Goal: Task Accomplishment & Management: Manage account settings

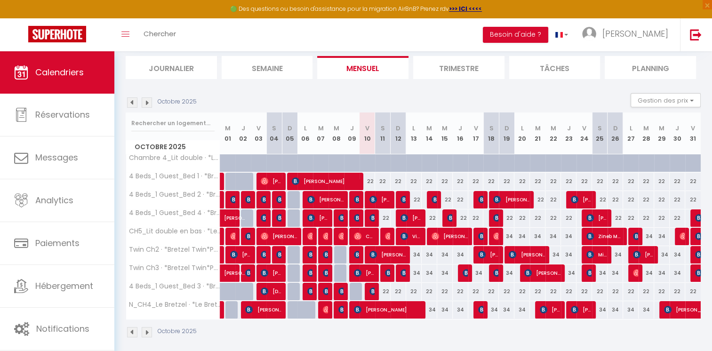
scroll to position [66, 0]
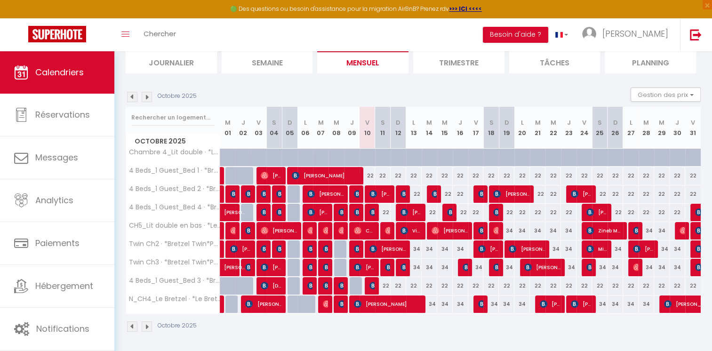
click at [148, 94] on img at bounding box center [147, 97] width 10 height 10
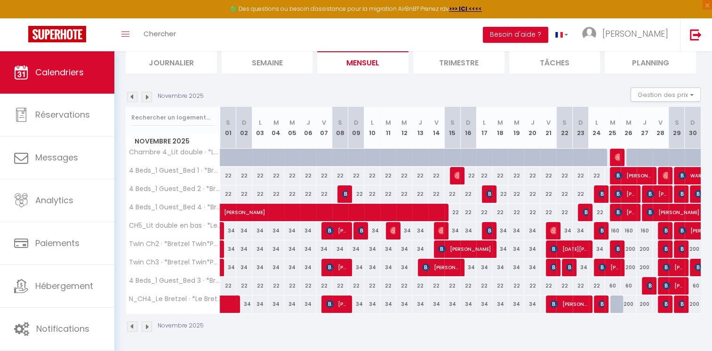
click at [128, 97] on img at bounding box center [132, 97] width 10 height 10
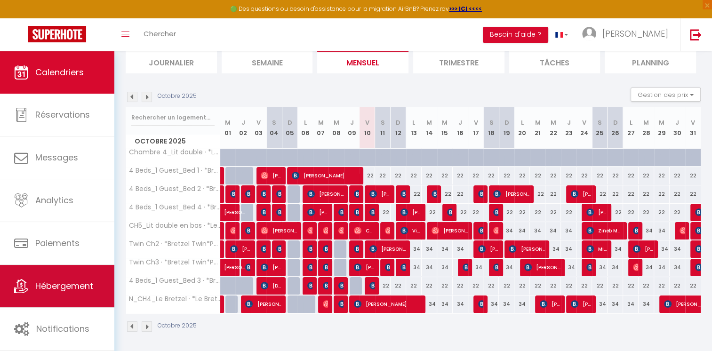
click at [71, 296] on link "Hébergement" at bounding box center [57, 286] width 114 height 42
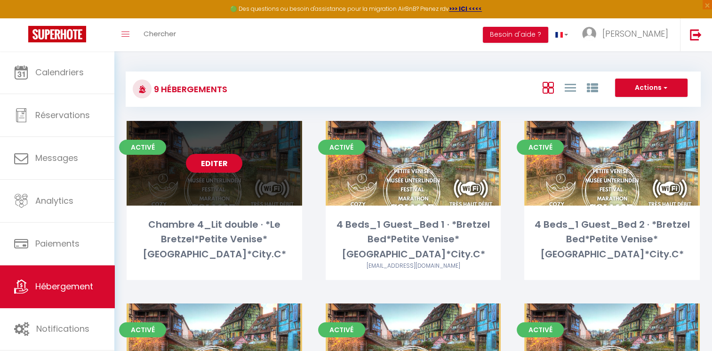
click at [209, 164] on link "Editer" at bounding box center [214, 163] width 56 height 19
select select "3"
select select "2"
select select "1"
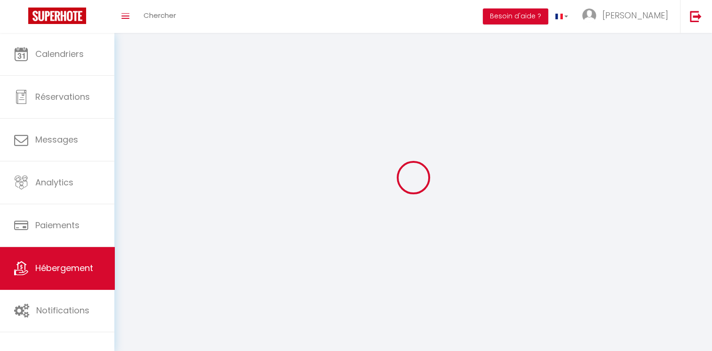
select select
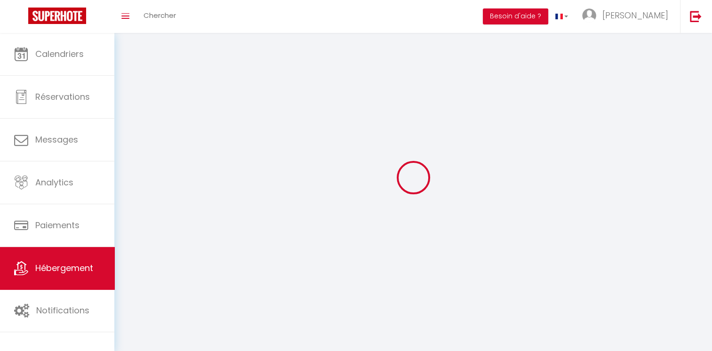
checkbox input "false"
select select
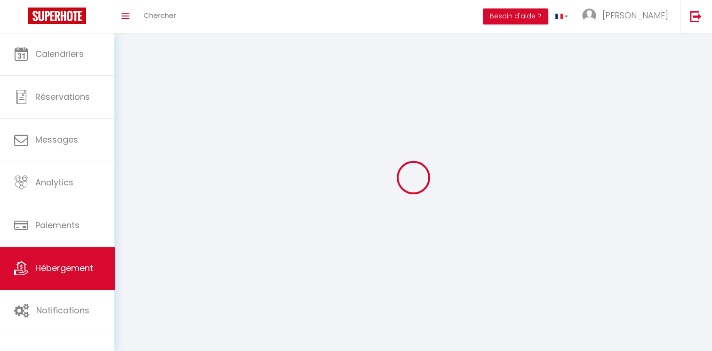
select select
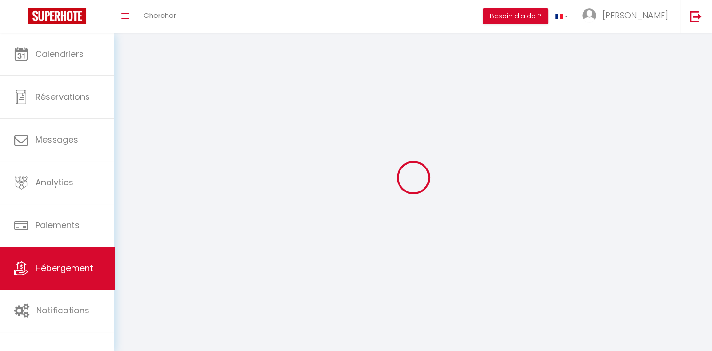
select select
checkbox input "false"
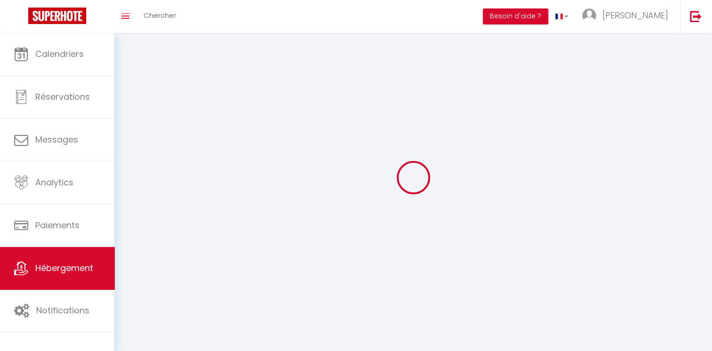
select select
select select "1"
select select
select select "28"
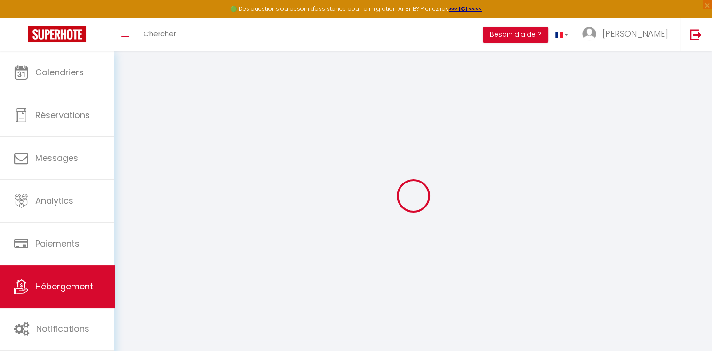
select select
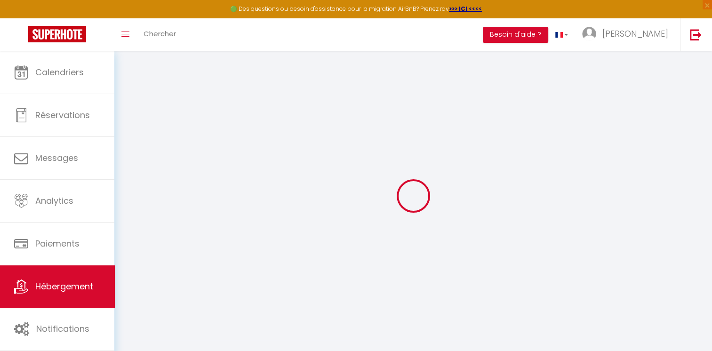
select select
checkbox input "false"
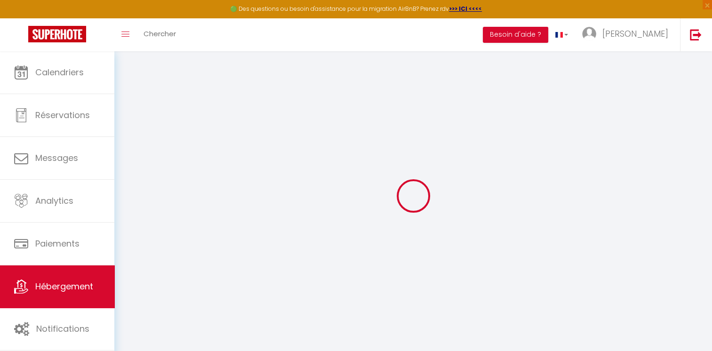
select select
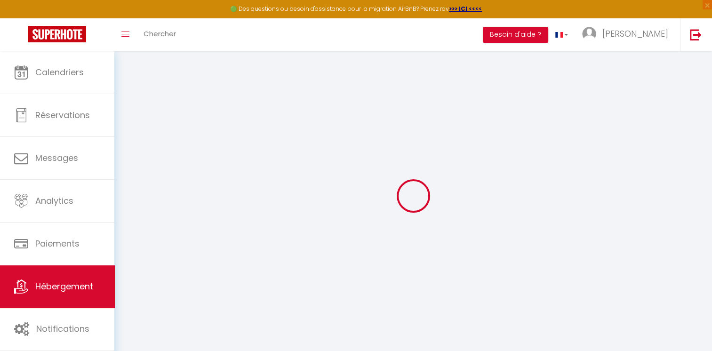
select select
checkbox input "false"
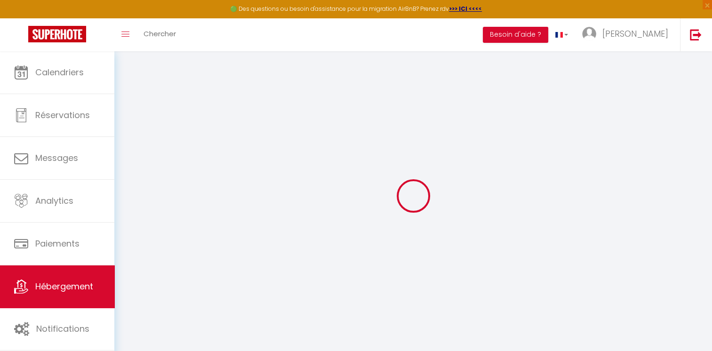
checkbox input "false"
select select
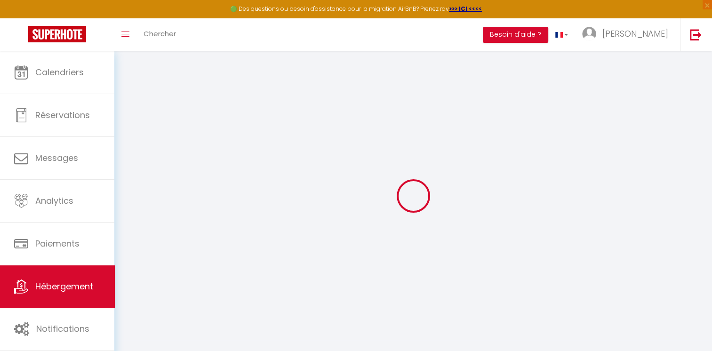
select select
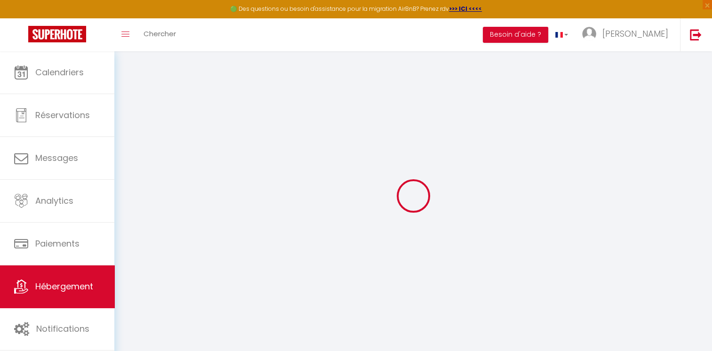
checkbox input "false"
select select
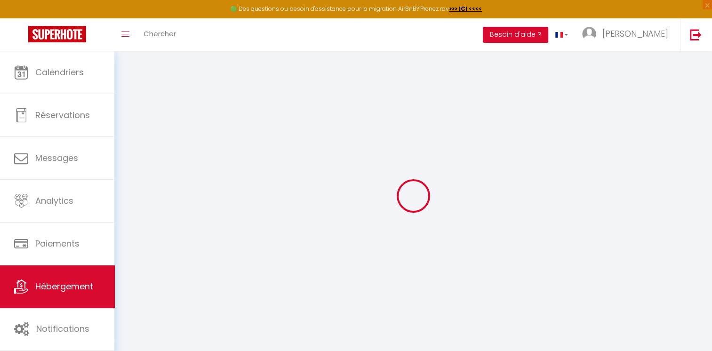
select select
checkbox input "true"
checkbox input "false"
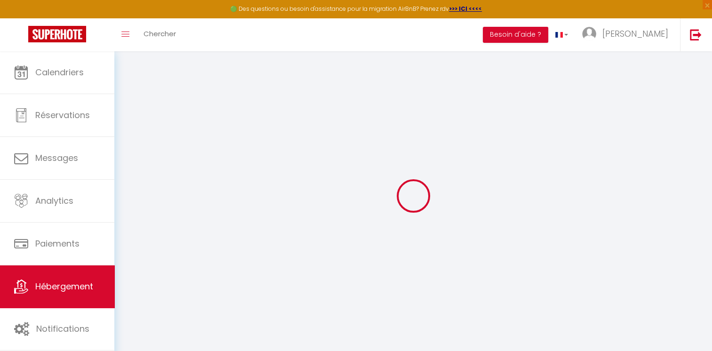
checkbox input "false"
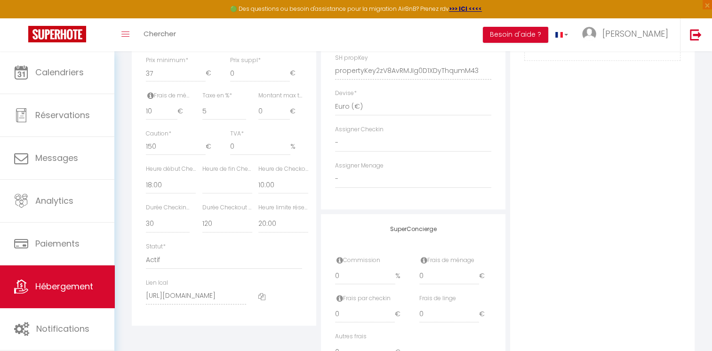
scroll to position [471, 0]
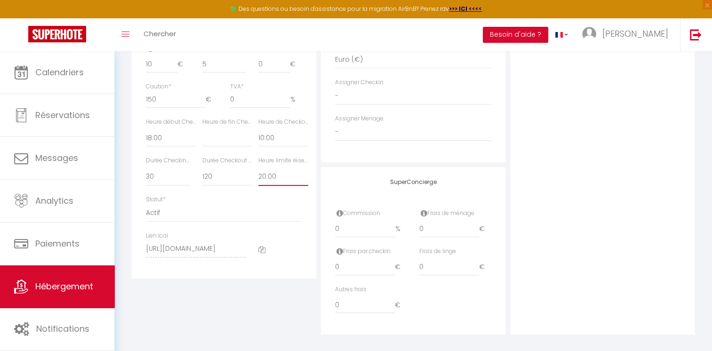
click at [266, 183] on select "Pas de limite 01:00 02:00 03:00 04:00 05:00 06:00 07:00 08:00 09:00 10:00 11:00…" at bounding box center [283, 177] width 50 height 18
select select "18:00"
click at [258, 174] on select "Pas de limite 01:00 02:00 03:00 04:00 05:00 06:00 07:00 08:00 09:00 10:00 11:00…" at bounding box center [283, 177] width 50 height 18
select select
checkbox input "true"
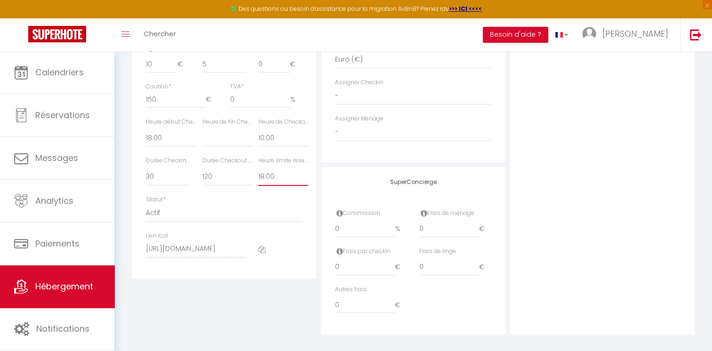
checkbox input "false"
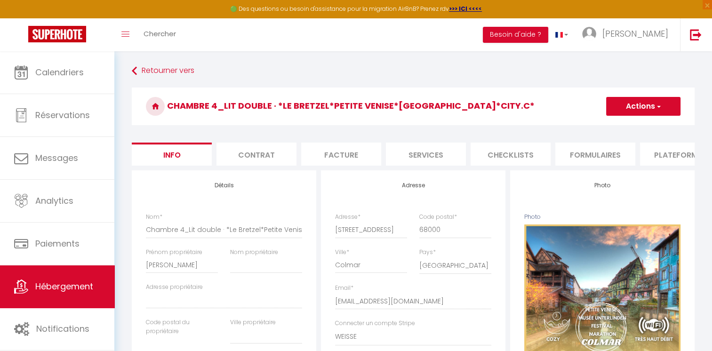
scroll to position [0, 0]
click at [633, 110] on button "Actions" at bounding box center [643, 106] width 74 height 19
click at [616, 127] on input "Enregistrer" at bounding box center [606, 126] width 35 height 9
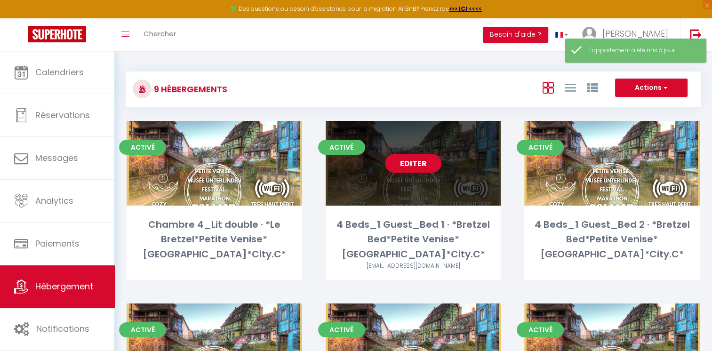
click at [425, 162] on link "Editer" at bounding box center [413, 163] width 56 height 19
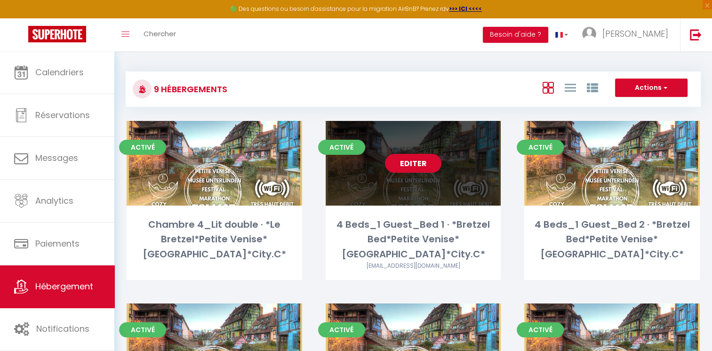
click at [418, 161] on link "Editer" at bounding box center [413, 163] width 56 height 19
select select "3"
select select "2"
select select "1"
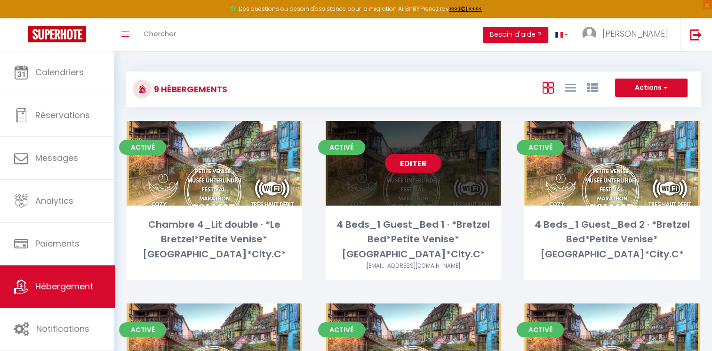
select select
select select "28"
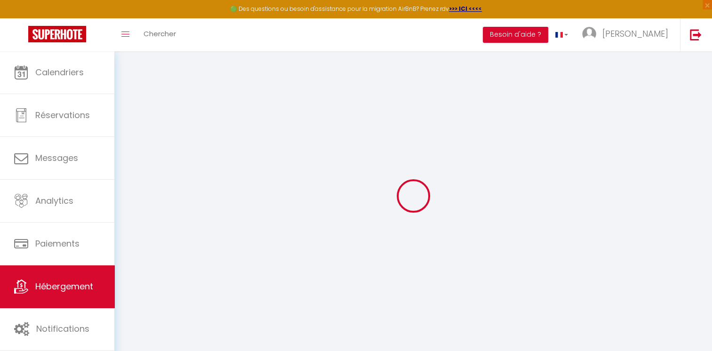
select select
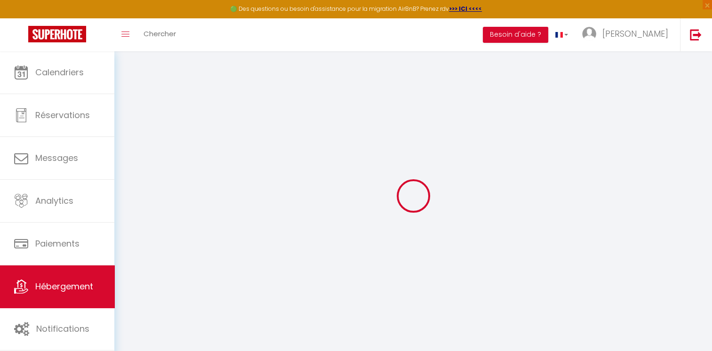
select select
checkbox input "false"
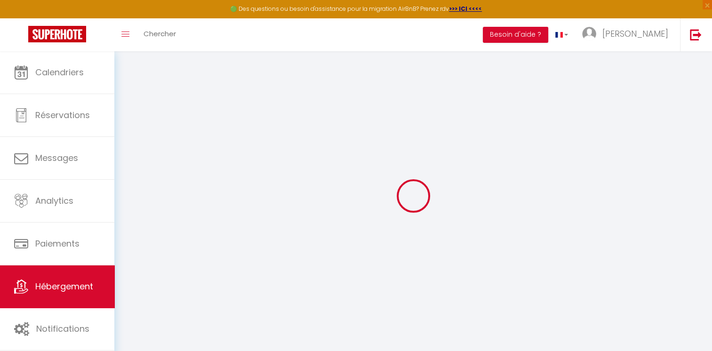
select select
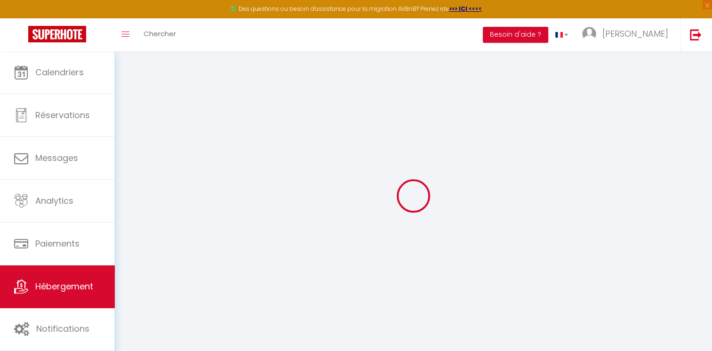
select select
checkbox input "false"
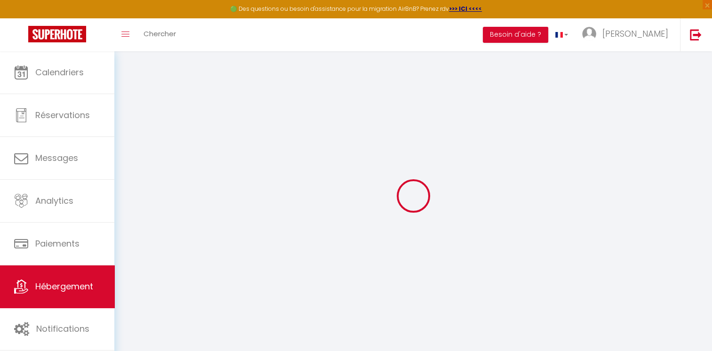
checkbox input "false"
select select
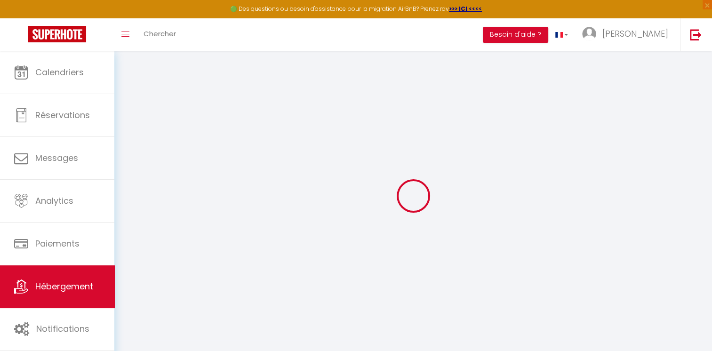
select select
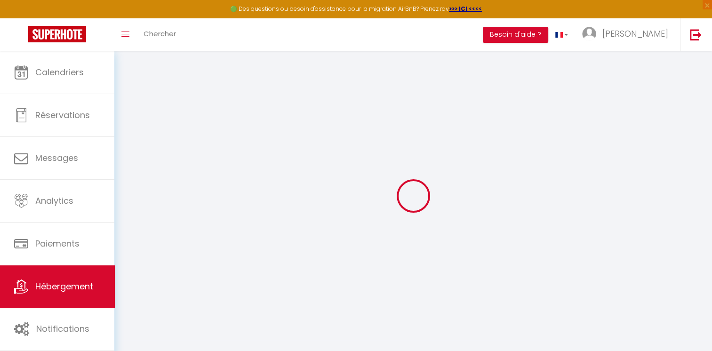
checkbox input "false"
select select
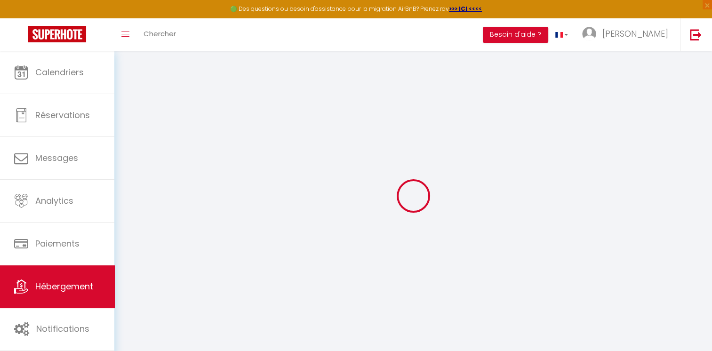
select select
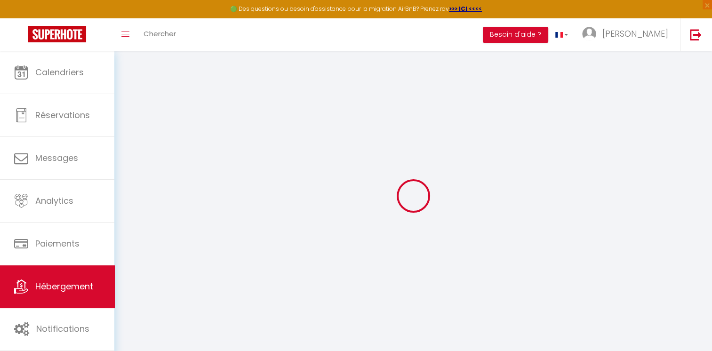
select select
checkbox input "false"
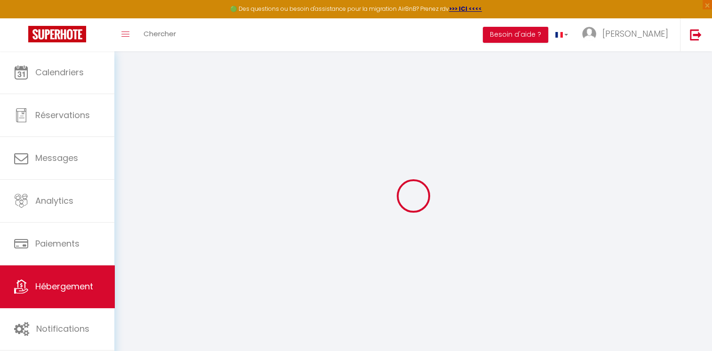
checkbox input "false"
select select
type input "4 Beds_1 Guest_Bed 1 · *Bretzel Bed*Petite Venise*[GEOGRAPHIC_DATA]*City.C*"
type input "[PERSON_NAME]"
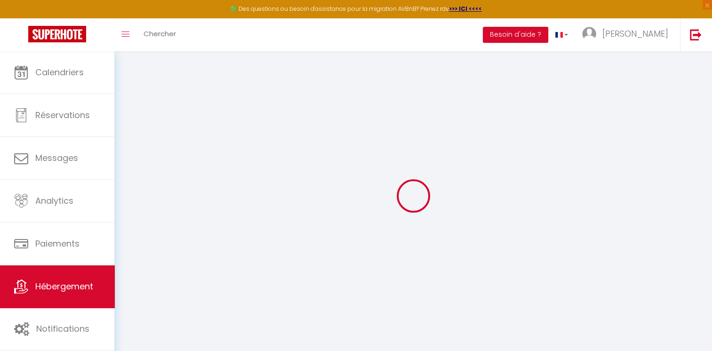
select select "1"
type input "23"
type input "5"
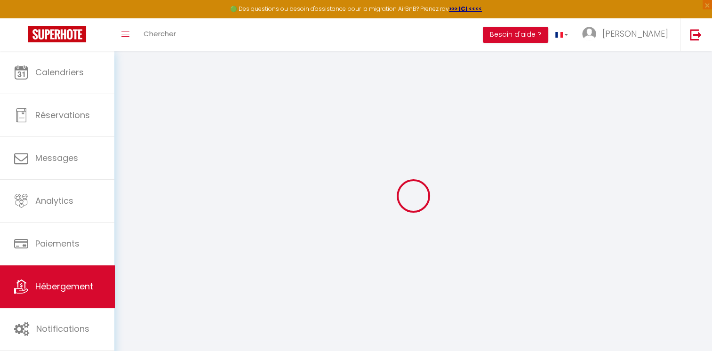
type input "0"
type input "100"
select select
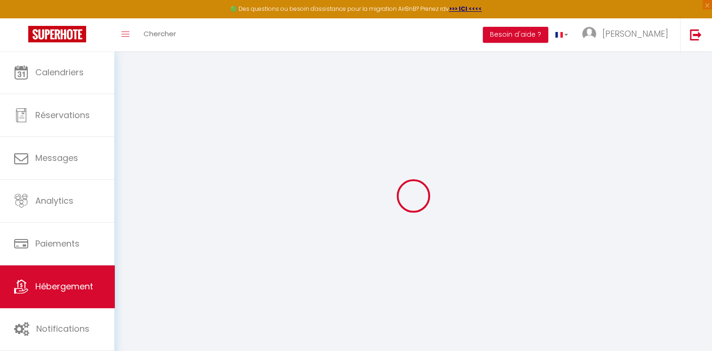
select select
type input "[STREET_ADDRESS]"
type input "68000"
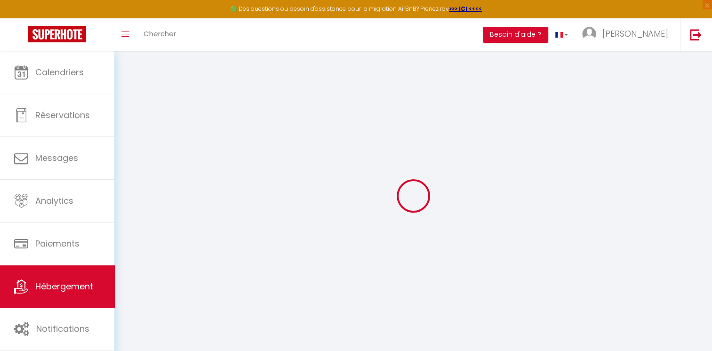
type input "Colmar"
type input "[EMAIL_ADDRESS][DOMAIN_NAME]"
select select "13158"
checkbox input "true"
checkbox input "false"
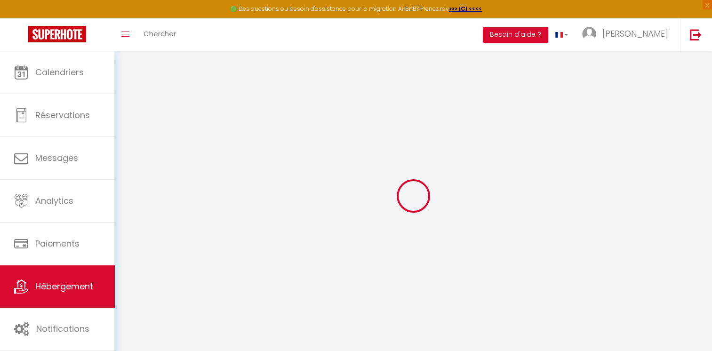
checkbox input "false"
radio input "true"
type input "0"
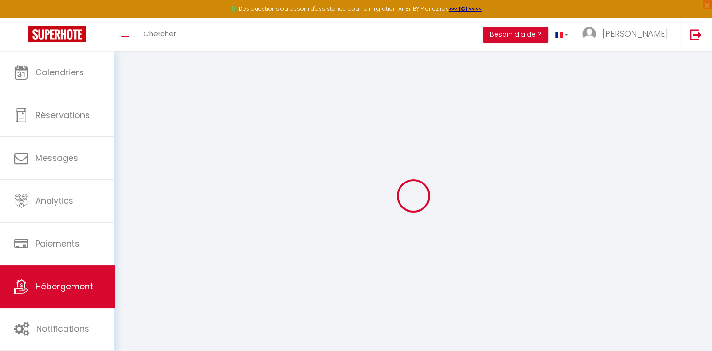
type input "0"
select select
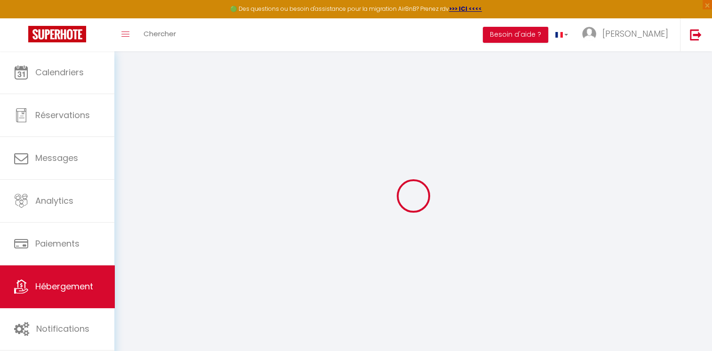
select select
checkbox input "true"
checkbox input "false"
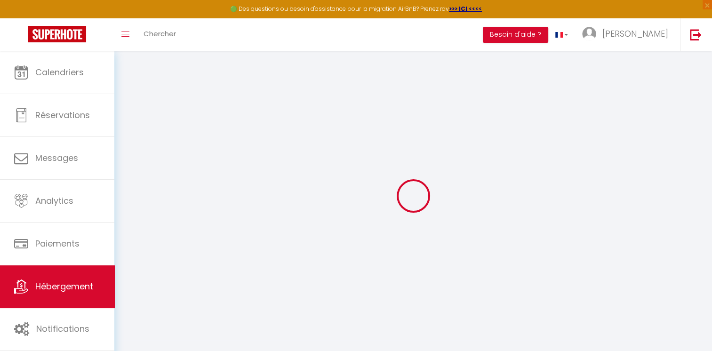
checkbox input "false"
select select
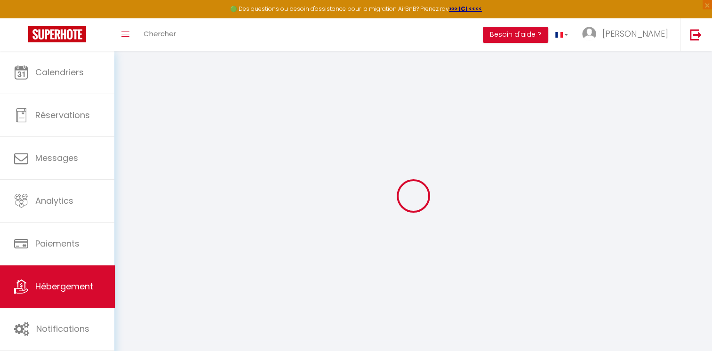
select select
checkbox input "true"
checkbox input "false"
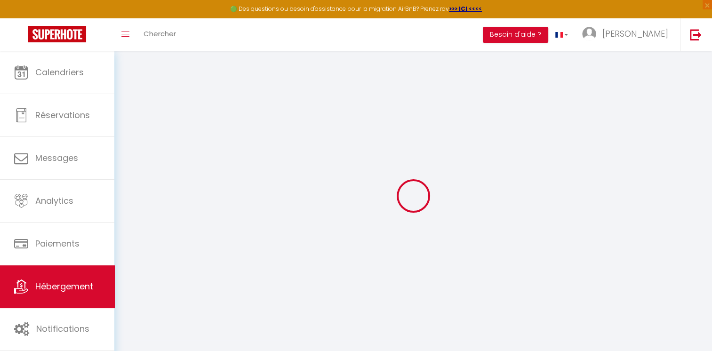
checkbox input "false"
checkbox input "true"
checkbox input "false"
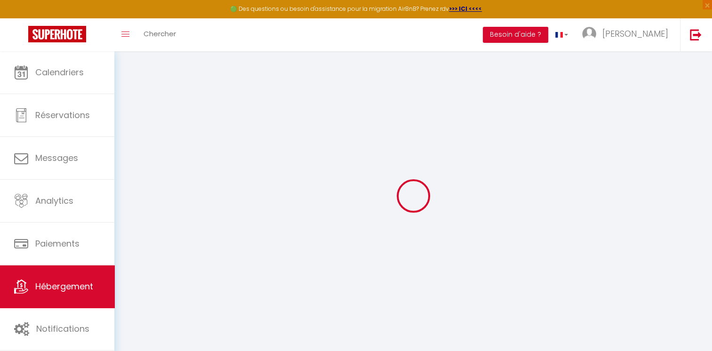
checkbox input "false"
checkbox input "true"
checkbox input "false"
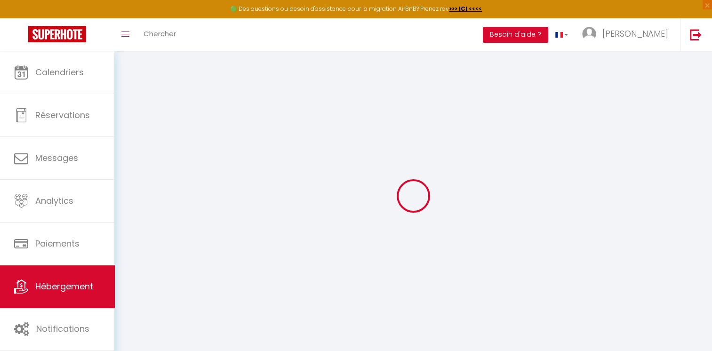
select select "18:00"
select select
select select "10:00"
select select "30"
select select "120"
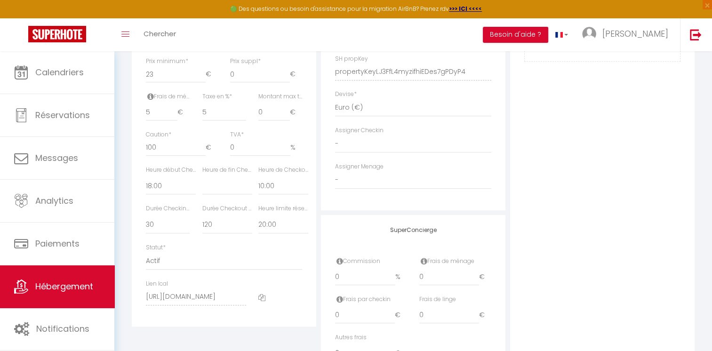
scroll to position [424, 0]
click at [266, 229] on select "Pas de limite 01:00 02:00 03:00 04:00 05:00 06:00 07:00 08:00 09:00 10:00 11:00…" at bounding box center [283, 224] width 50 height 18
select select "18:00"
click at [258, 221] on select "Pas de limite 01:00 02:00 03:00 04:00 05:00 06:00 07:00 08:00 09:00 10:00 11:00…" at bounding box center [283, 224] width 50 height 18
select select
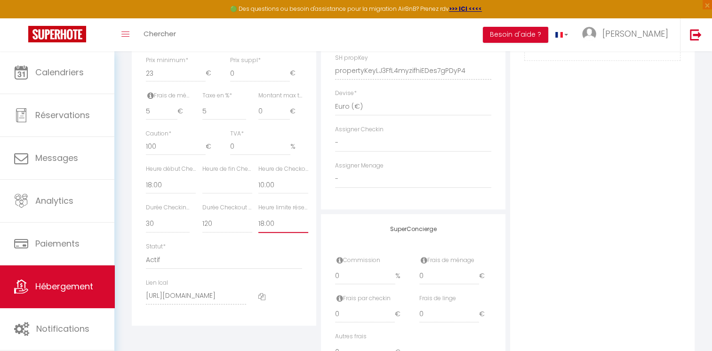
checkbox input "true"
checkbox input "false"
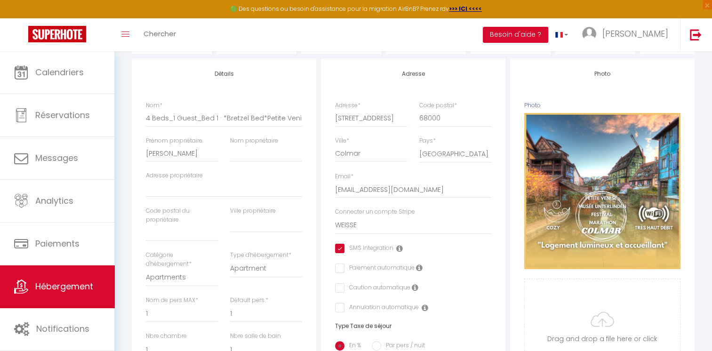
scroll to position [0, 0]
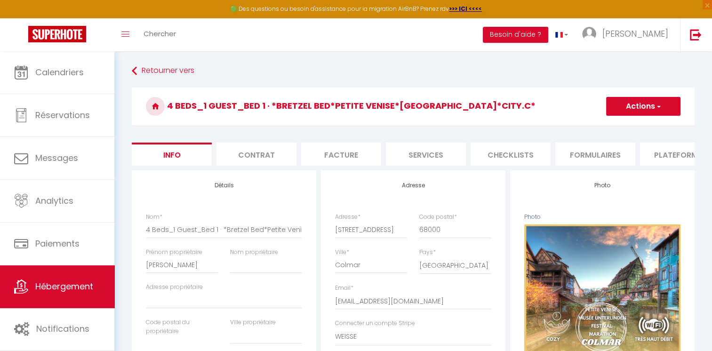
click at [625, 106] on button "Actions" at bounding box center [643, 106] width 74 height 19
click at [599, 126] on input "Enregistrer" at bounding box center [606, 126] width 35 height 9
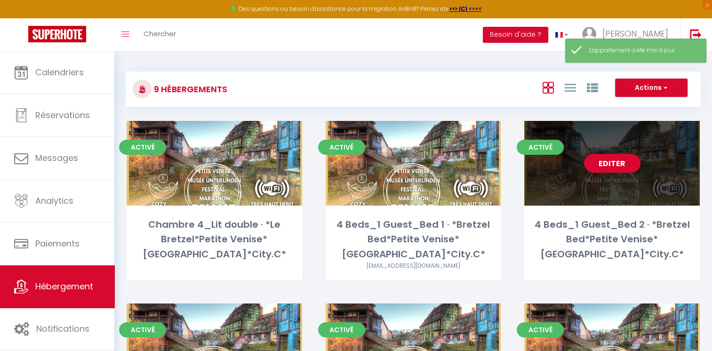
scroll to position [47, 0]
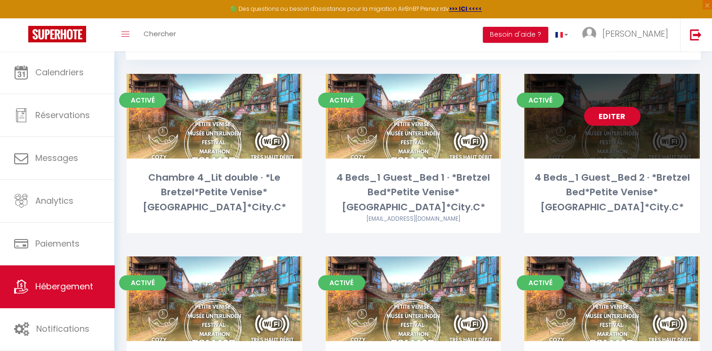
click at [623, 120] on link "Editer" at bounding box center [612, 116] width 56 height 19
click at [620, 119] on link "Editer" at bounding box center [612, 116] width 56 height 19
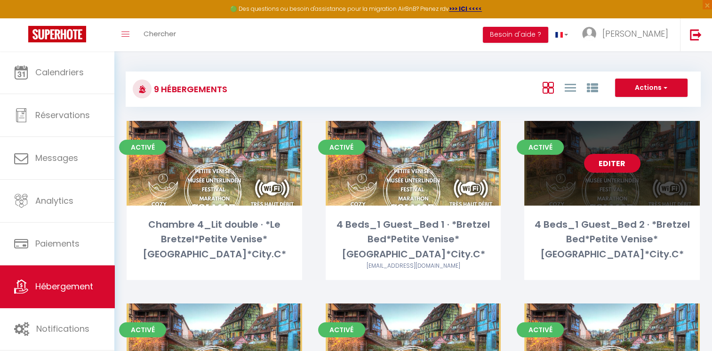
select select "3"
select select "2"
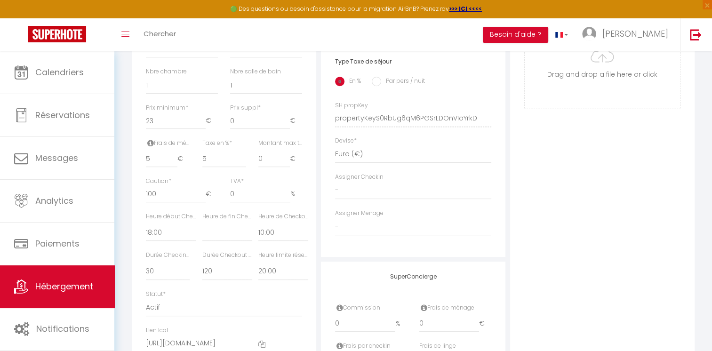
scroll to position [376, 0]
click at [274, 277] on select "Pas de limite 01:00 02:00 03:00 04:00 05:00 06:00 07:00 08:00 09:00 10:00 11:00…" at bounding box center [283, 271] width 50 height 18
click at [258, 268] on select "Pas de limite 01:00 02:00 03:00 04:00 05:00 06:00 07:00 08:00 09:00 10:00 11:00…" at bounding box center [283, 271] width 50 height 18
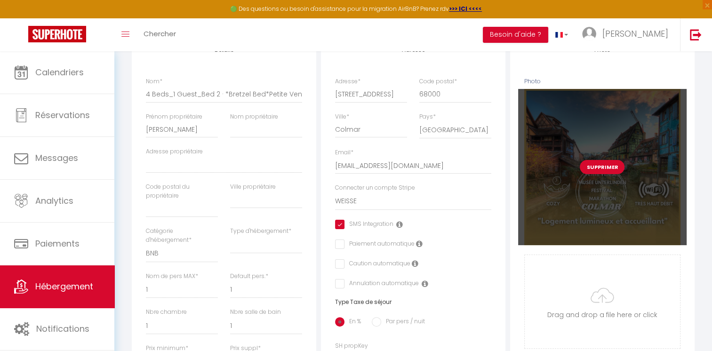
scroll to position [0, 0]
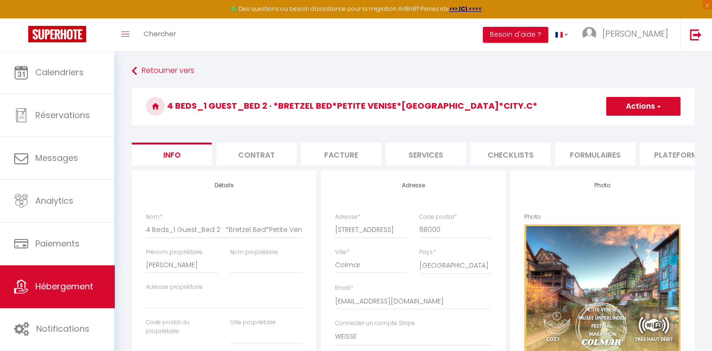
click at [670, 109] on button "Actions" at bounding box center [643, 106] width 74 height 19
click at [615, 125] on input "Enregistrer" at bounding box center [606, 126] width 35 height 9
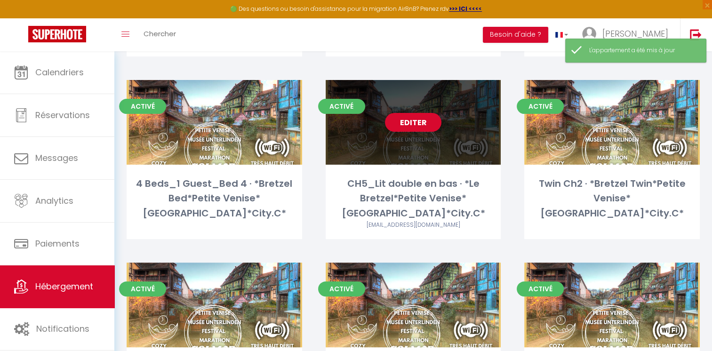
scroll to position [235, 0]
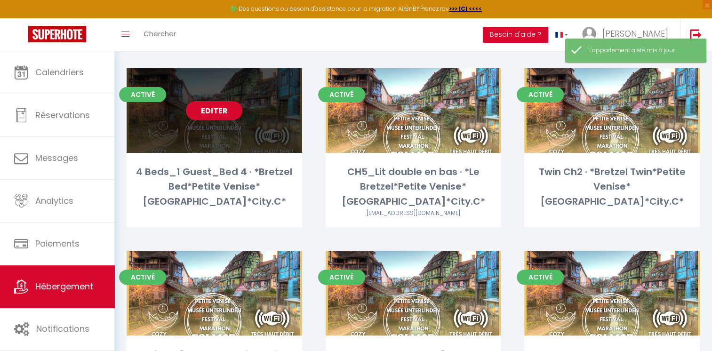
click at [214, 109] on link "Editer" at bounding box center [214, 110] width 56 height 19
click at [213, 111] on link "Editer" at bounding box center [214, 110] width 56 height 19
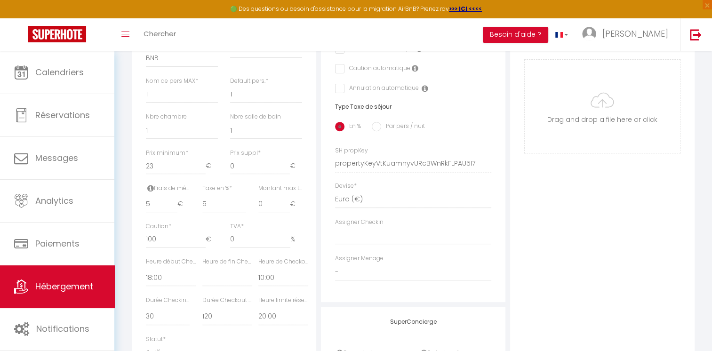
scroll to position [376, 0]
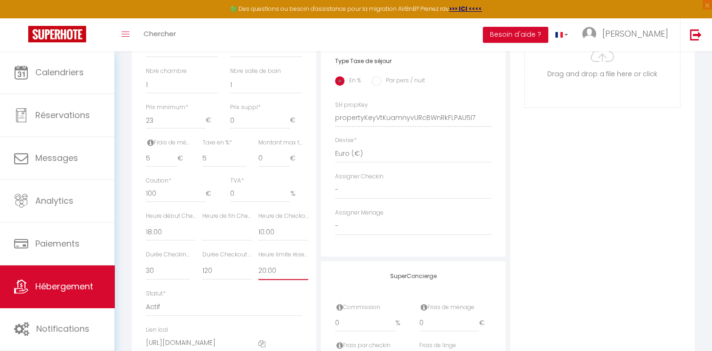
click at [275, 277] on select "Pas de limite 01:00 02:00 03:00 04:00 05:00 06:00 07:00 08:00 09:00 10:00 11:00…" at bounding box center [283, 271] width 50 height 18
click at [258, 268] on select "Pas de limite 01:00 02:00 03:00 04:00 05:00 06:00 07:00 08:00 09:00 10:00 11:00…" at bounding box center [283, 271] width 50 height 18
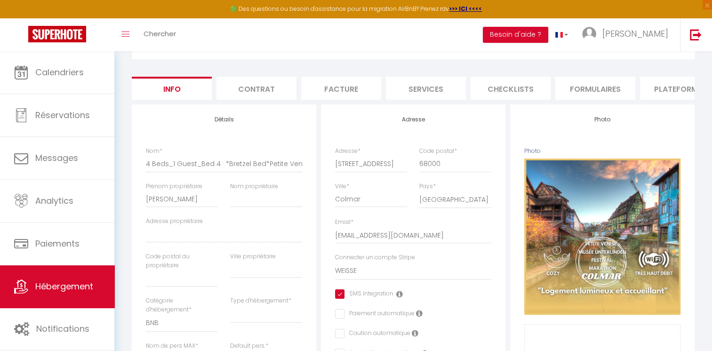
scroll to position [0, 0]
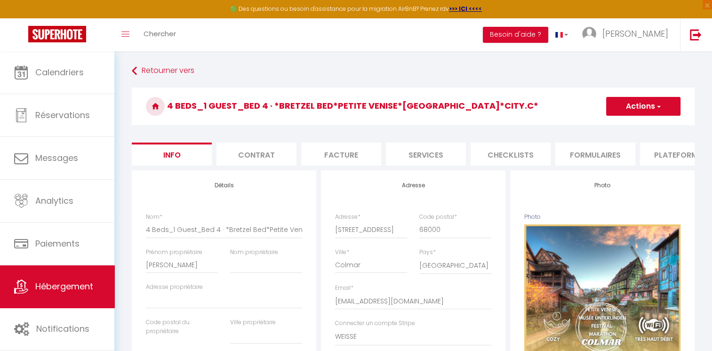
click at [644, 110] on button "Actions" at bounding box center [643, 106] width 74 height 19
click at [613, 125] on input "Enregistrer" at bounding box center [606, 126] width 35 height 9
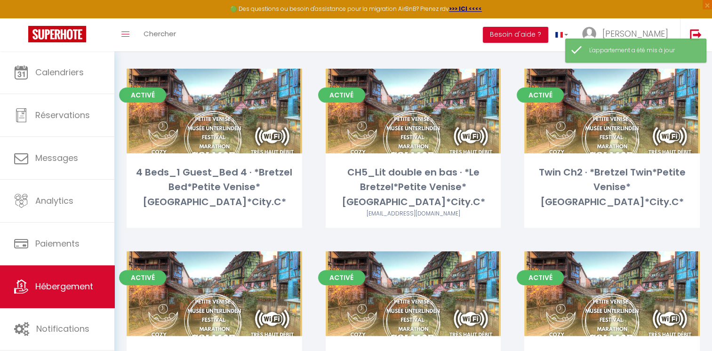
scroll to position [235, 0]
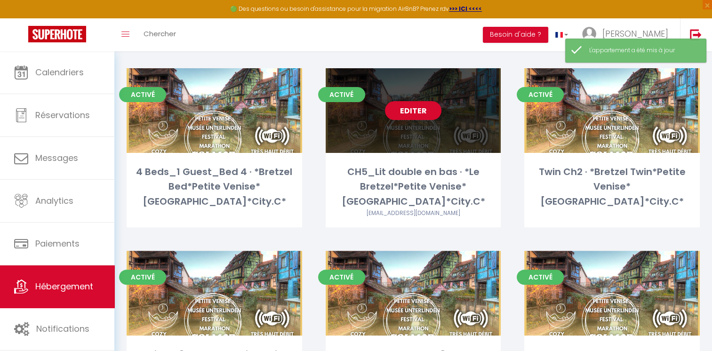
click at [414, 112] on link "Editer" at bounding box center [413, 110] width 56 height 19
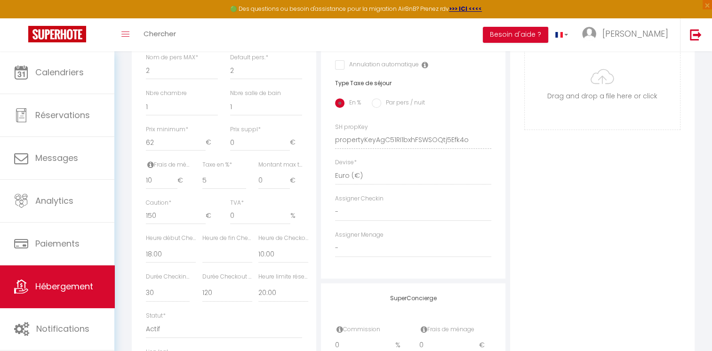
scroll to position [424, 0]
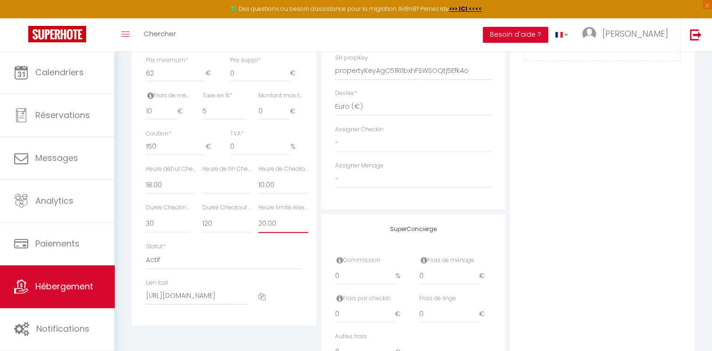
click at [269, 230] on select "Pas de limite 01:00 02:00 03:00 04:00 05:00 06:00 07:00 08:00 09:00 10:00 11:00…" at bounding box center [283, 224] width 50 height 18
click at [258, 221] on select "Pas de limite 01:00 02:00 03:00 04:00 05:00 06:00 07:00 08:00 09:00 10:00 11:00…" at bounding box center [283, 224] width 50 height 18
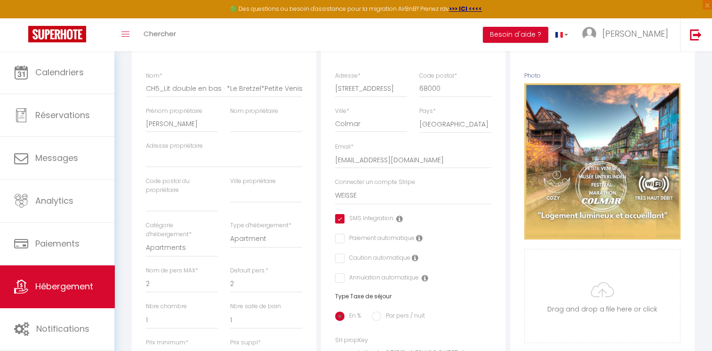
scroll to position [0, 0]
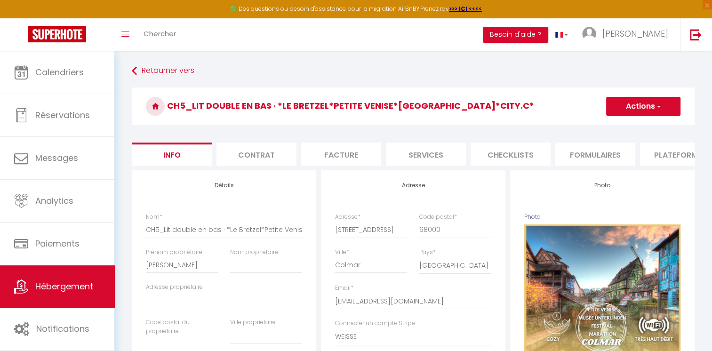
click at [642, 111] on button "Actions" at bounding box center [643, 106] width 74 height 19
click at [602, 125] on input "Enregistrer" at bounding box center [606, 126] width 35 height 9
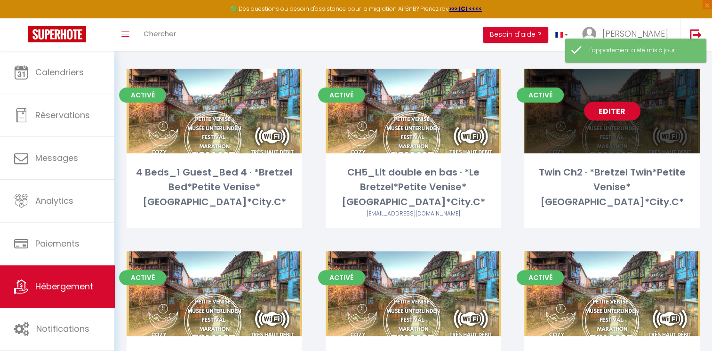
scroll to position [235, 0]
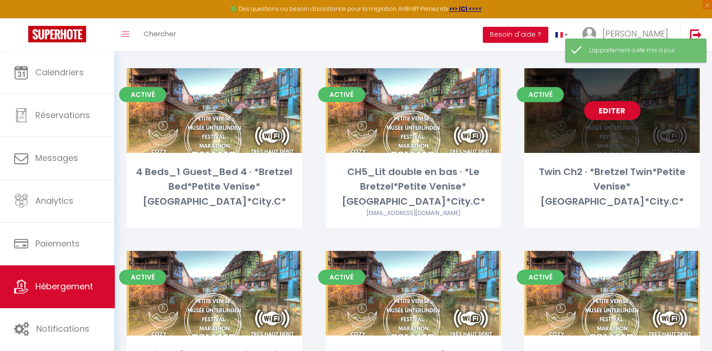
click at [625, 112] on link "Editer" at bounding box center [612, 110] width 56 height 19
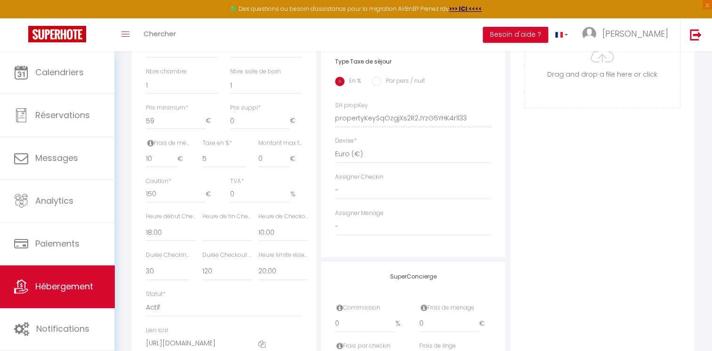
scroll to position [376, 0]
click at [270, 276] on select "Pas de limite 01:00 02:00 03:00 04:00 05:00 06:00 07:00 08:00 09:00 10:00 11:00…" at bounding box center [283, 271] width 50 height 18
click at [258, 268] on select "Pas de limite 01:00 02:00 03:00 04:00 05:00 06:00 07:00 08:00 09:00 10:00 11:00…" at bounding box center [283, 271] width 50 height 18
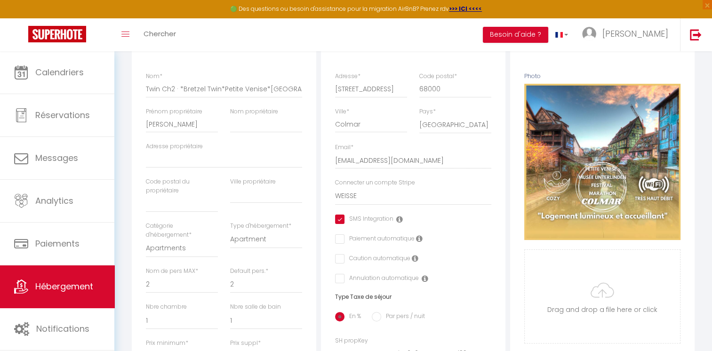
scroll to position [0, 0]
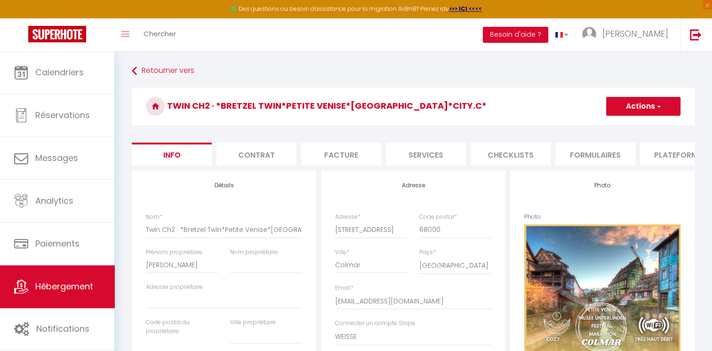
click at [624, 100] on button "Actions" at bounding box center [643, 106] width 74 height 19
click at [603, 126] on input "Enregistrer" at bounding box center [606, 126] width 35 height 9
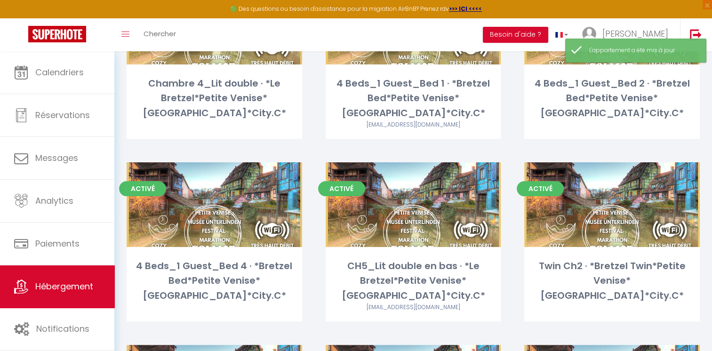
scroll to position [188, 0]
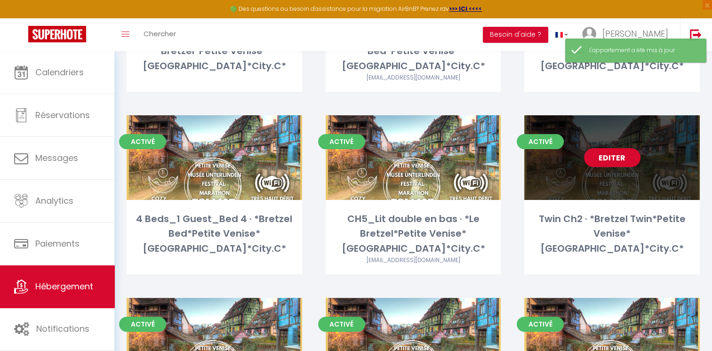
click at [619, 159] on link "Editer" at bounding box center [612, 157] width 56 height 19
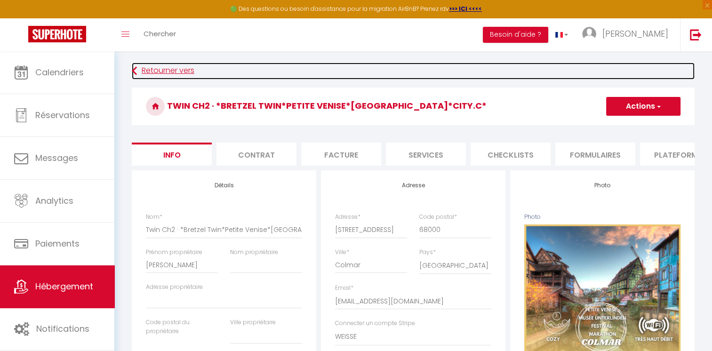
click at [147, 69] on link "Retourner vers" at bounding box center [413, 71] width 563 height 17
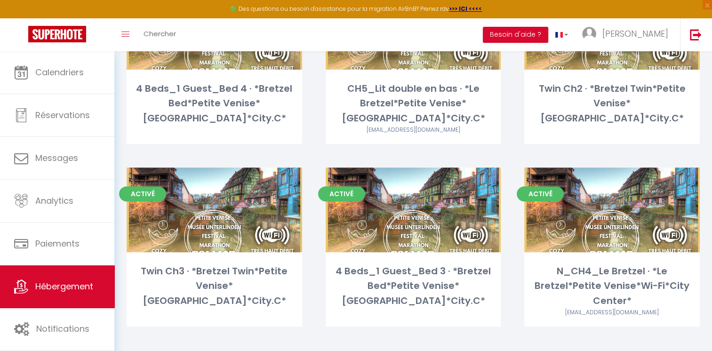
scroll to position [320, 0]
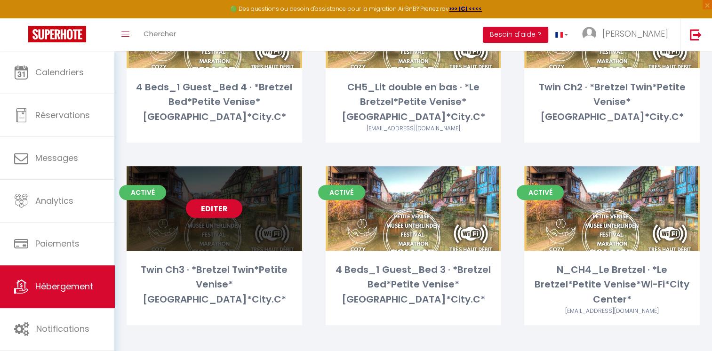
click at [228, 208] on link "Editer" at bounding box center [214, 208] width 56 height 19
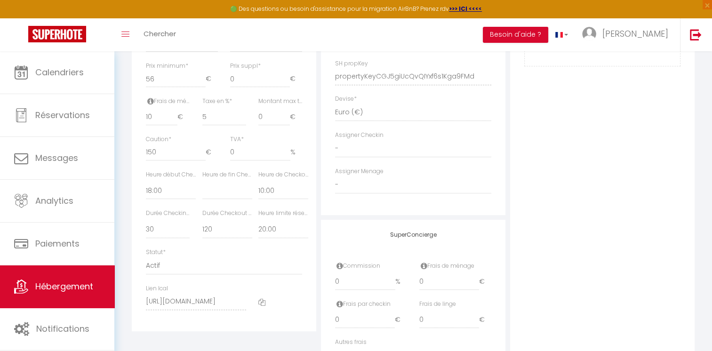
scroll to position [424, 0]
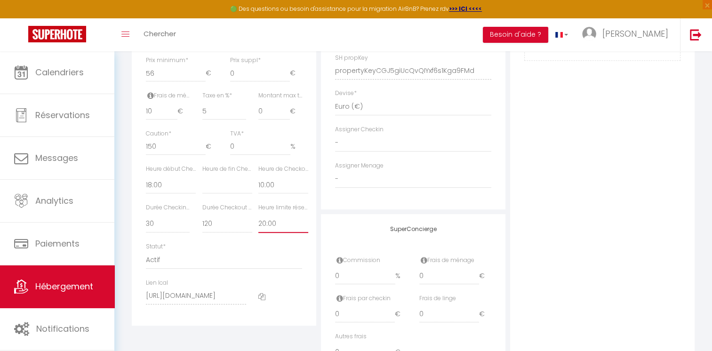
click at [271, 231] on select "Pas de limite 01:00 02:00 03:00 04:00 05:00 06:00 07:00 08:00 09:00 10:00 11:00…" at bounding box center [283, 224] width 50 height 18
click at [258, 221] on select "Pas de limite 01:00 02:00 03:00 04:00 05:00 06:00 07:00 08:00 09:00 10:00 11:00…" at bounding box center [283, 224] width 50 height 18
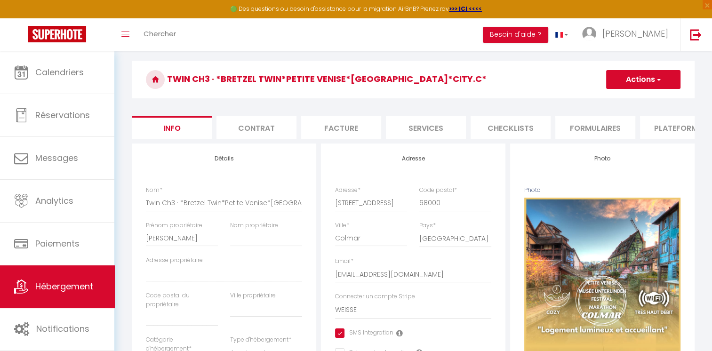
scroll to position [0, 0]
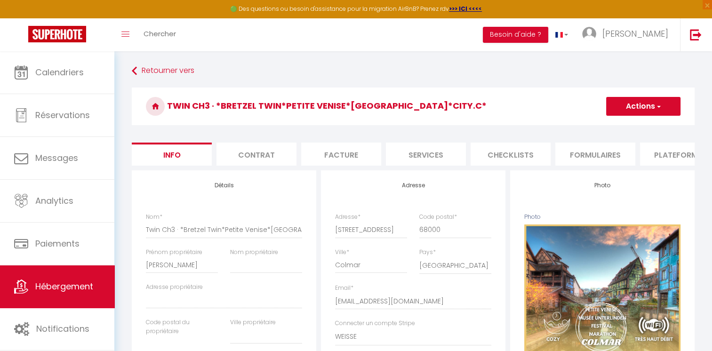
click at [651, 108] on button "Actions" at bounding box center [643, 106] width 74 height 19
click at [612, 125] on input "Enregistrer" at bounding box center [606, 126] width 35 height 9
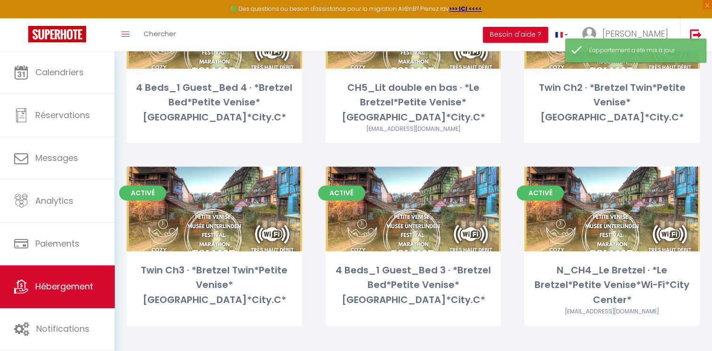
scroll to position [320, 0]
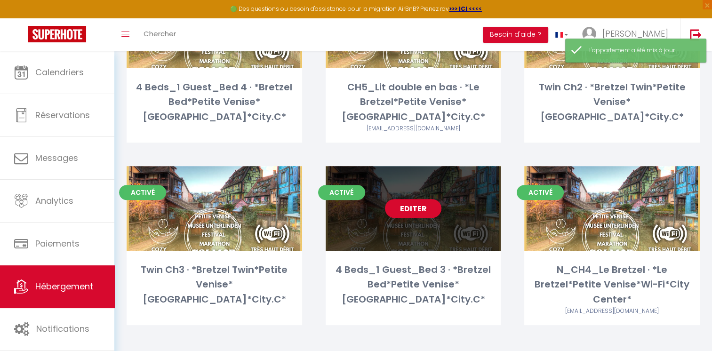
click at [420, 208] on link "Editer" at bounding box center [413, 208] width 56 height 19
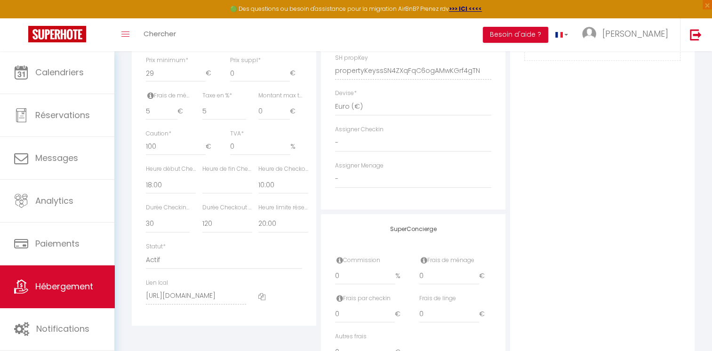
scroll to position [424, 0]
click at [276, 230] on select "Pas de limite 01:00 02:00 03:00 04:00 05:00 06:00 07:00 08:00 09:00 10:00 11:00…" at bounding box center [283, 224] width 50 height 18
click at [258, 221] on select "Pas de limite 01:00 02:00 03:00 04:00 05:00 06:00 07:00 08:00 09:00 10:00 11:00…" at bounding box center [283, 224] width 50 height 18
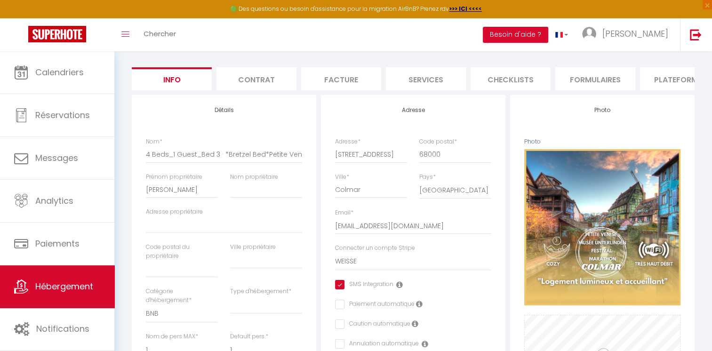
scroll to position [0, 0]
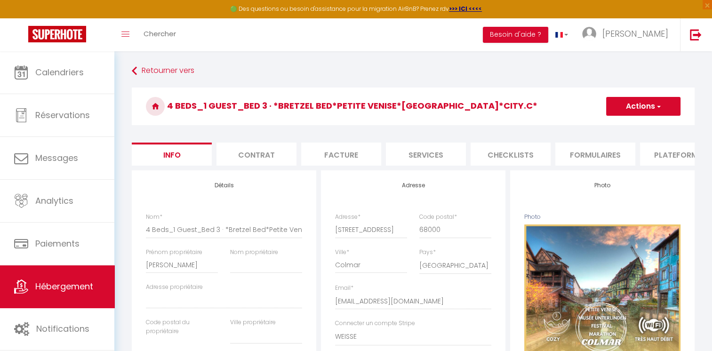
click at [665, 104] on button "Actions" at bounding box center [643, 106] width 74 height 19
click at [606, 127] on input "Enregistrer" at bounding box center [606, 126] width 35 height 9
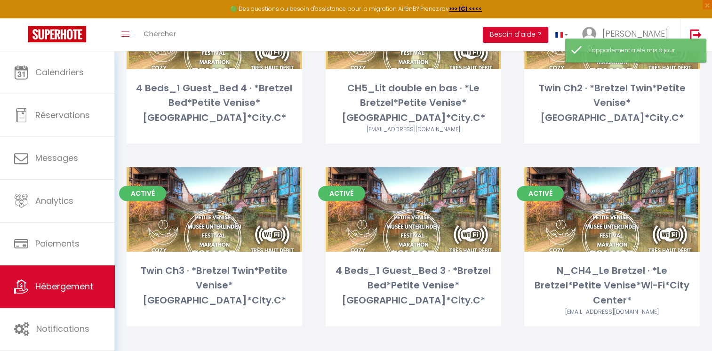
scroll to position [320, 0]
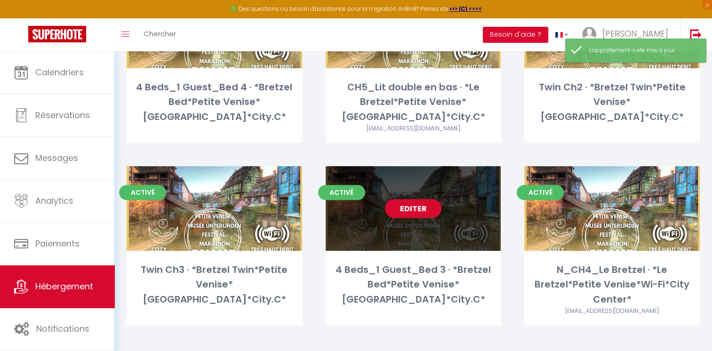
click at [419, 207] on link "Editer" at bounding box center [413, 208] width 56 height 19
click at [418, 208] on link "Editer" at bounding box center [413, 208] width 56 height 19
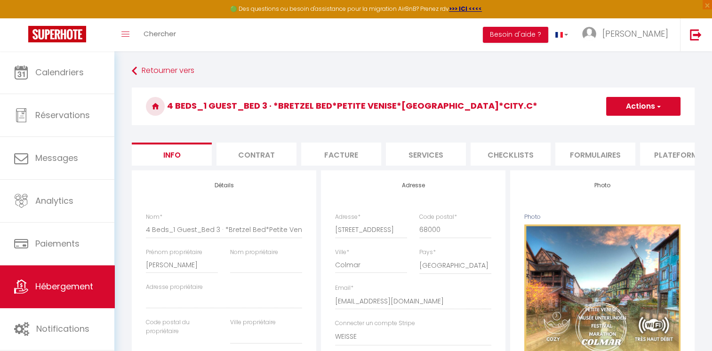
click at [646, 109] on button "Actions" at bounding box center [643, 106] width 74 height 19
click at [597, 125] on input "Enregistrer" at bounding box center [606, 126] width 35 height 9
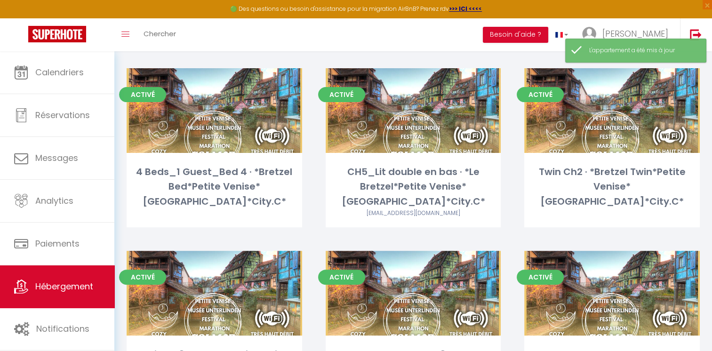
scroll to position [320, 0]
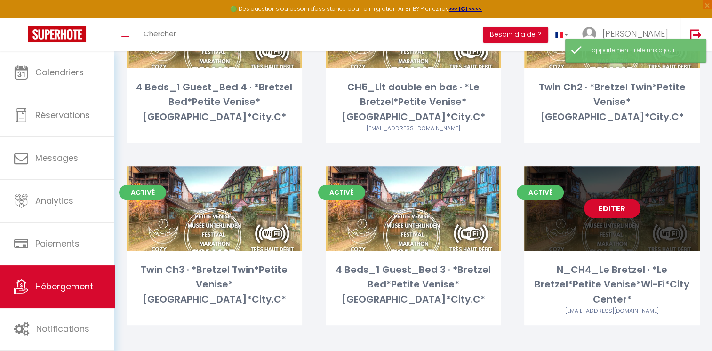
click at [622, 208] on link "Editer" at bounding box center [612, 208] width 56 height 19
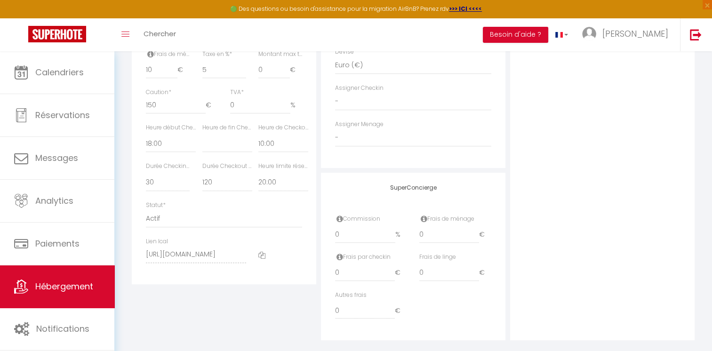
scroll to position [471, 0]
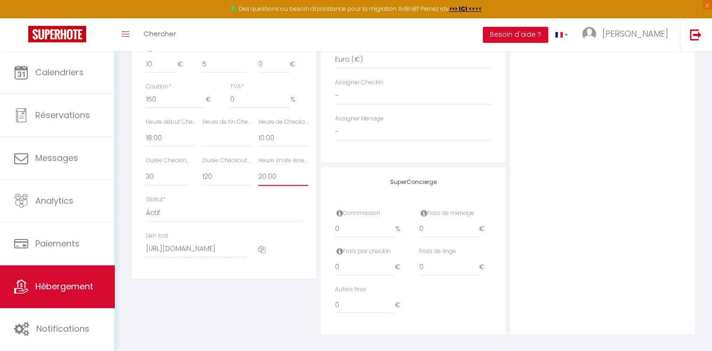
click at [270, 184] on select "Pas de limite 01:00 02:00 03:00 04:00 05:00 06:00 07:00 08:00 09:00 10:00 11:00…" at bounding box center [283, 177] width 50 height 18
click at [258, 174] on select "Pas de limite 01:00 02:00 03:00 04:00 05:00 06:00 07:00 08:00 09:00 10:00 11:00…" at bounding box center [283, 177] width 50 height 18
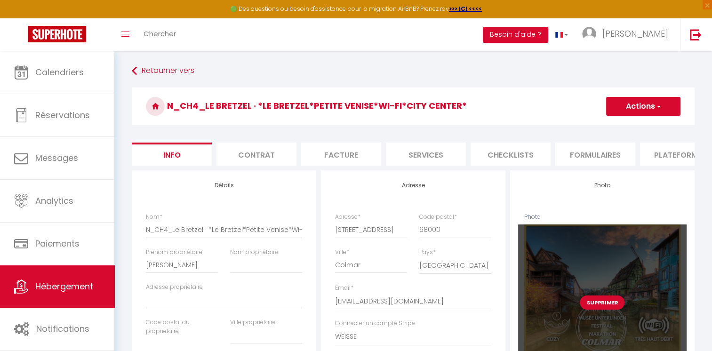
scroll to position [0, 0]
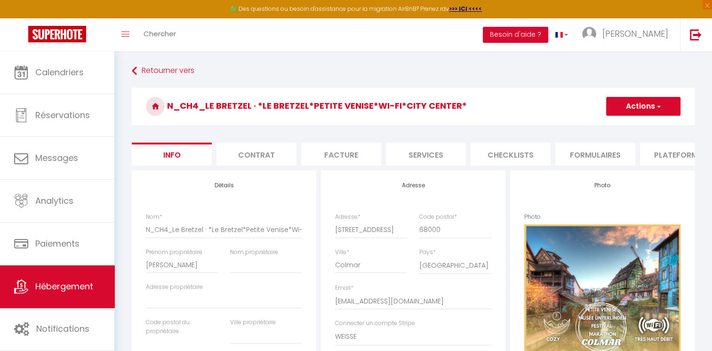
click at [623, 103] on button "Actions" at bounding box center [643, 106] width 74 height 19
click at [606, 126] on input "Enregistrer" at bounding box center [606, 126] width 35 height 9
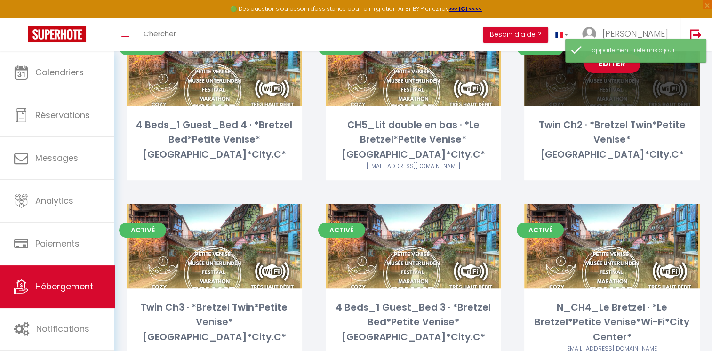
scroll to position [320, 0]
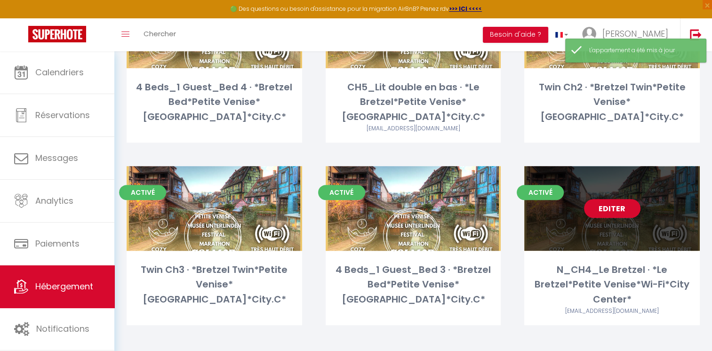
click at [616, 210] on link "Editer" at bounding box center [612, 208] width 56 height 19
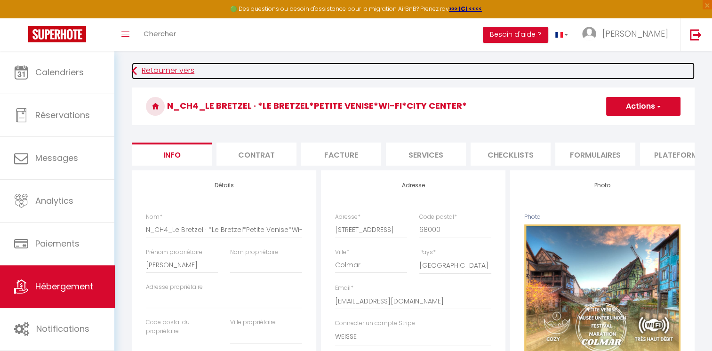
click at [166, 73] on link "Retourner vers" at bounding box center [413, 71] width 563 height 17
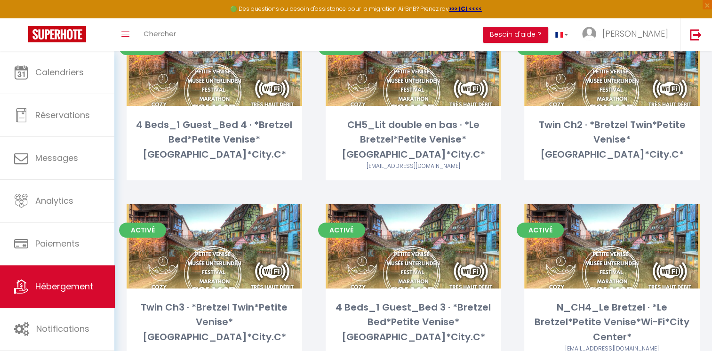
scroll to position [320, 0]
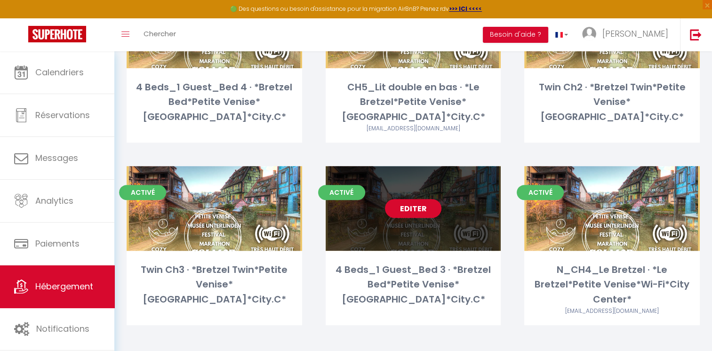
click at [424, 208] on link "Editer" at bounding box center [413, 208] width 56 height 19
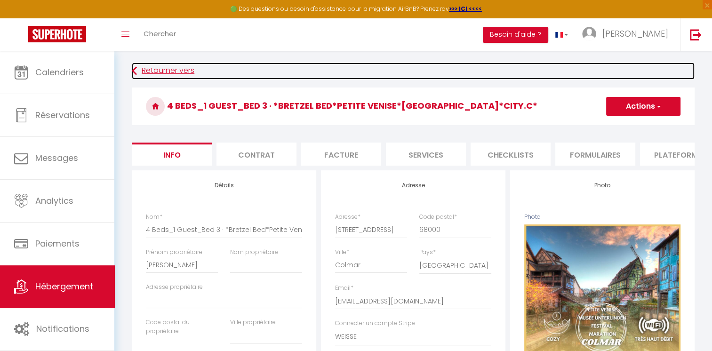
click at [170, 77] on link "Retourner vers" at bounding box center [413, 71] width 563 height 17
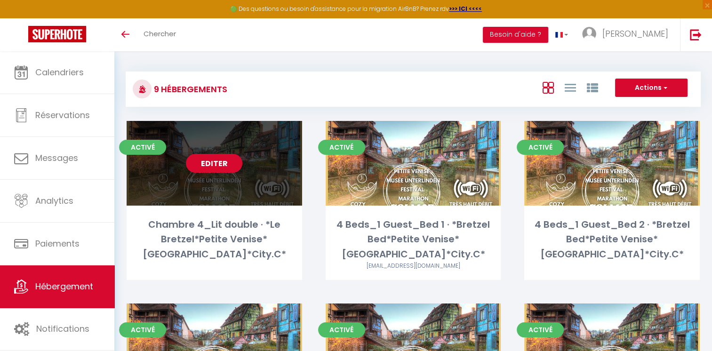
click at [213, 166] on link "Editer" at bounding box center [214, 163] width 56 height 19
select select "3"
select select "2"
select select "1"
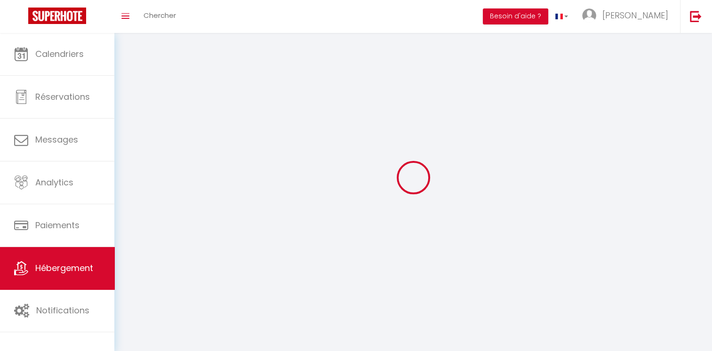
select select
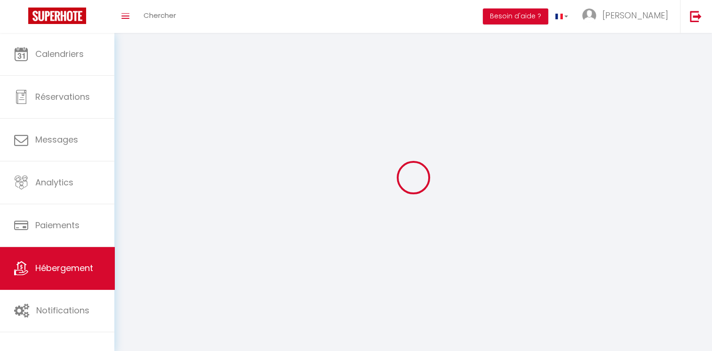
checkbox input "false"
select select
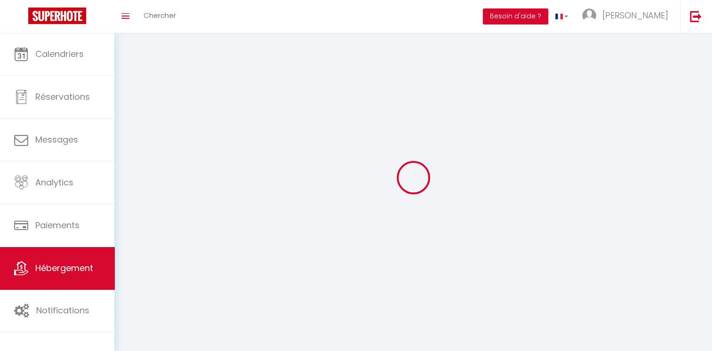
select select
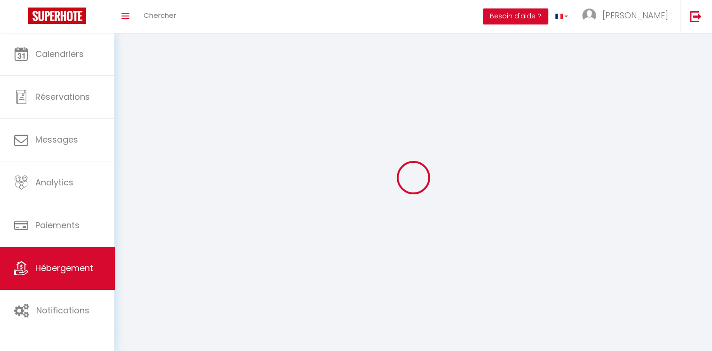
select select
checkbox input "false"
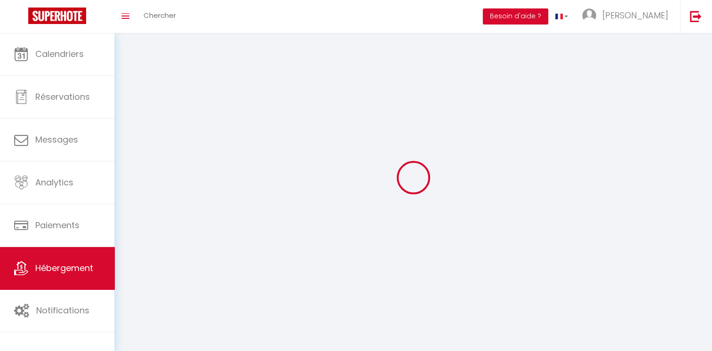
select select
select select "1"
select select
select select "28"
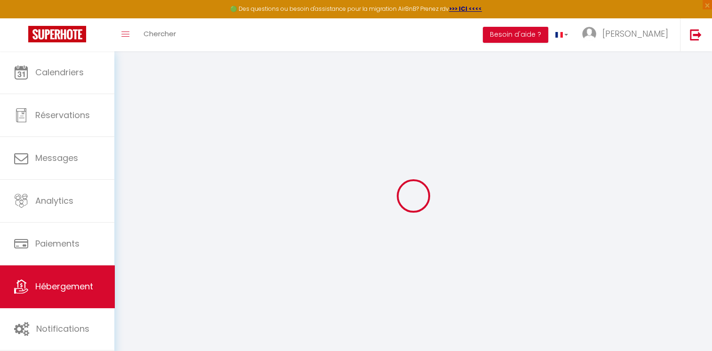
select select
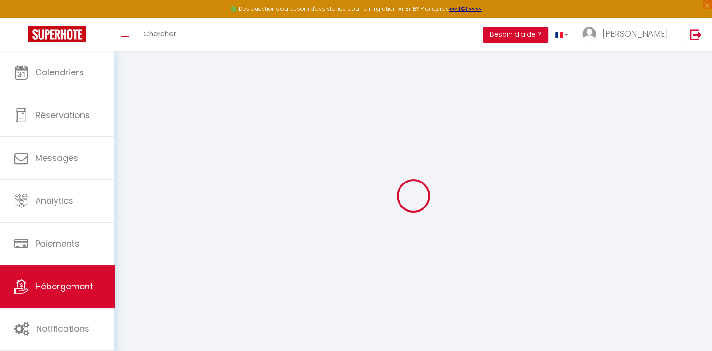
select select
checkbox input "false"
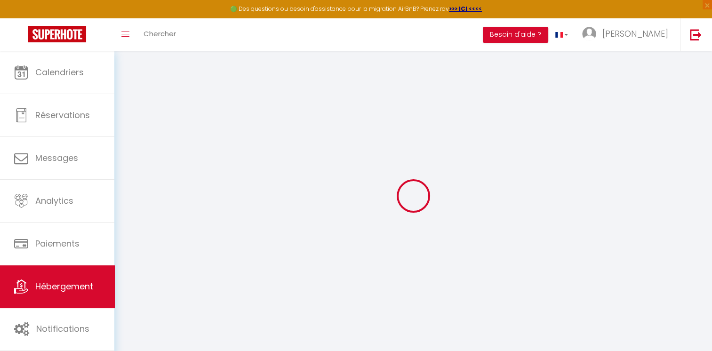
select select
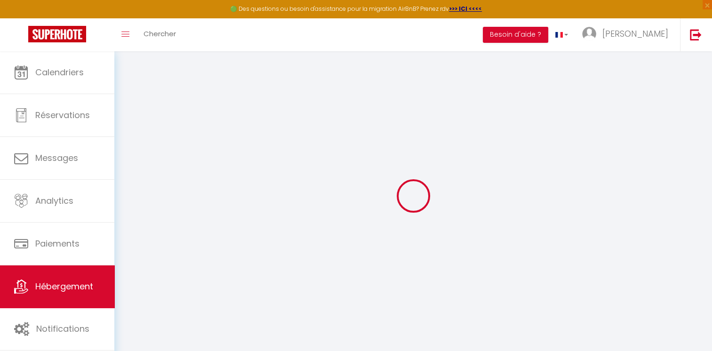
select select
checkbox input "false"
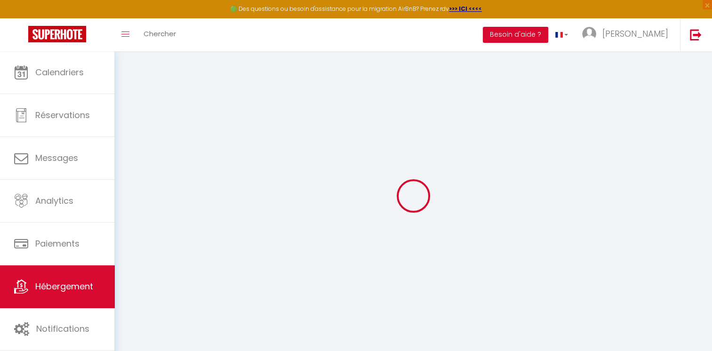
checkbox input "false"
select select
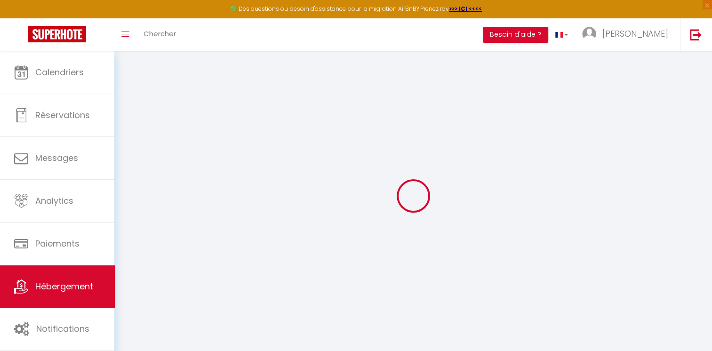
select select
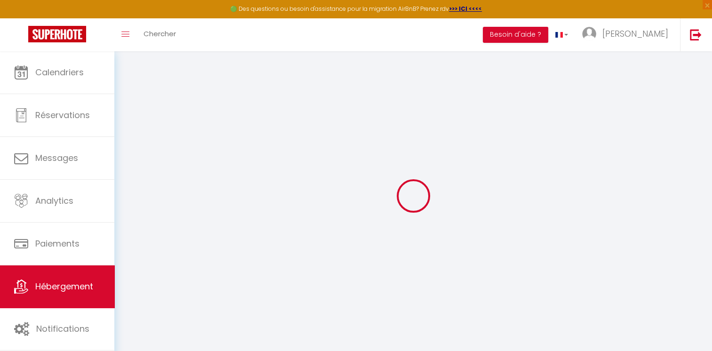
checkbox input "false"
select select
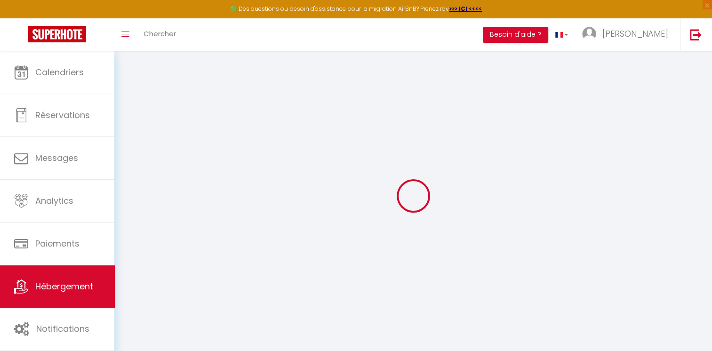
select select
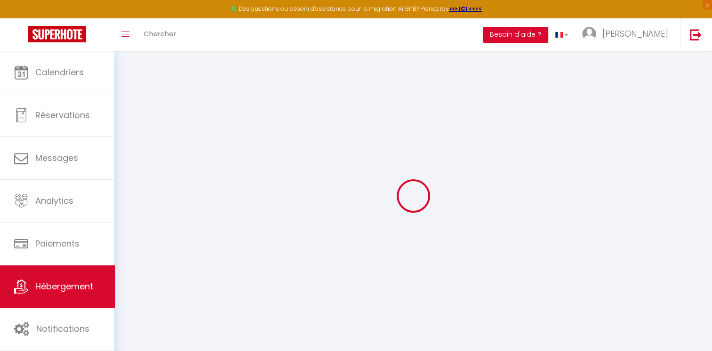
select select
checkbox input "false"
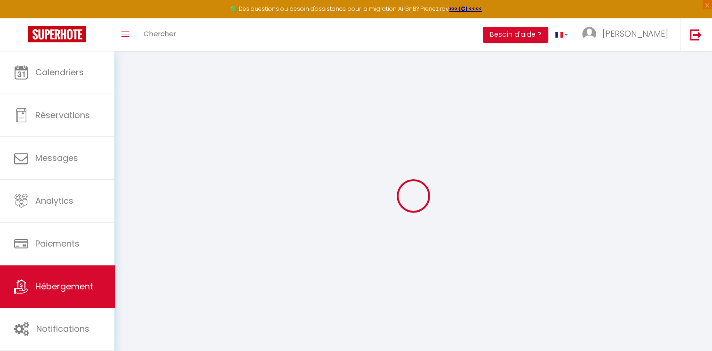
checkbox input "false"
select select
type input "Chambre 4_Lit double · *Le Bretzel*Petite Venise*[GEOGRAPHIC_DATA]*City.C*"
type input "[PERSON_NAME]"
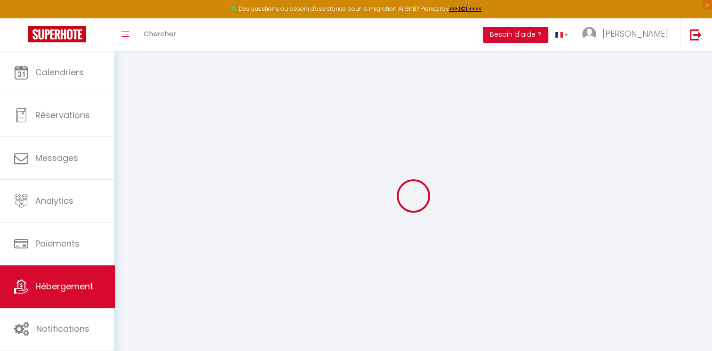
select select "2"
type input "37"
type input "10"
type input "5"
type input "0"
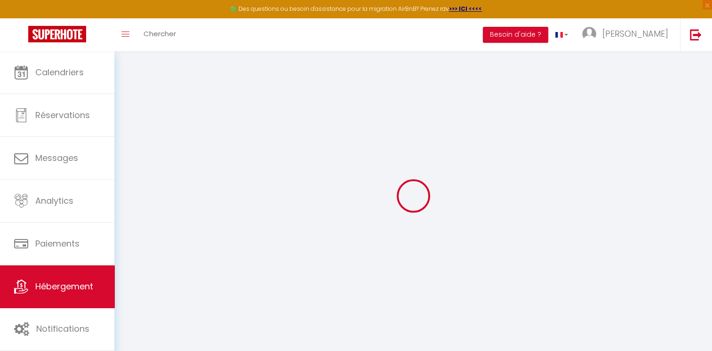
type input "150"
select select
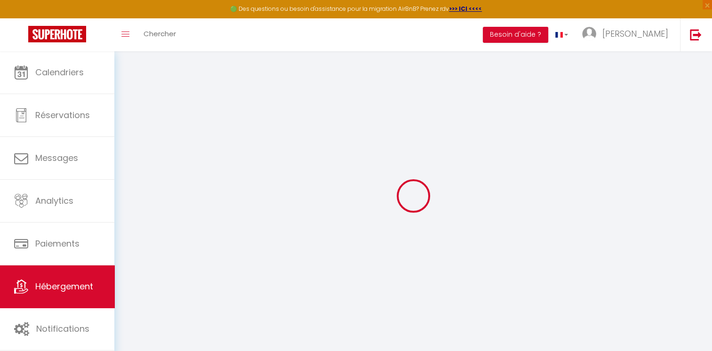
select select
type input "[STREET_ADDRESS]"
type input "68000"
type input "Colmar"
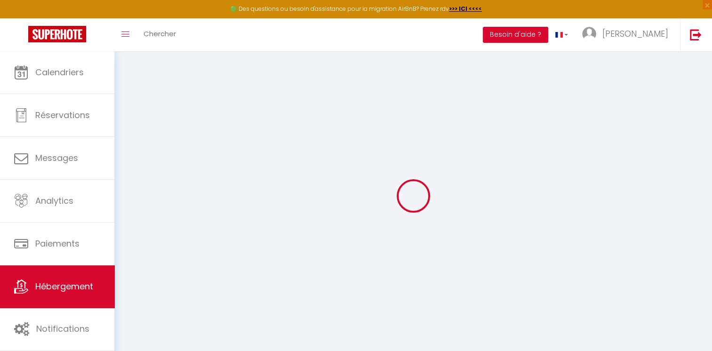
type input "[EMAIL_ADDRESS][DOMAIN_NAME]"
select select "13158"
checkbox input "true"
checkbox input "false"
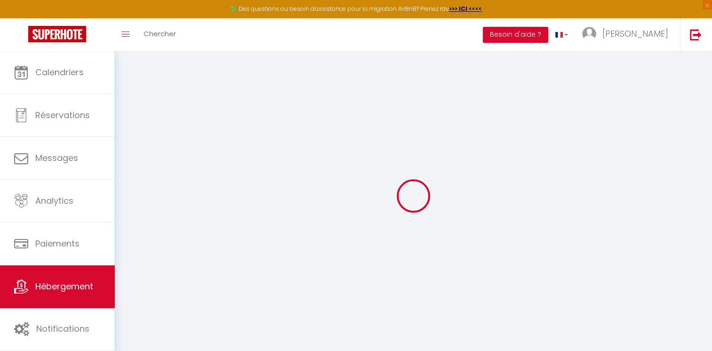
checkbox input "false"
radio input "true"
type input "0"
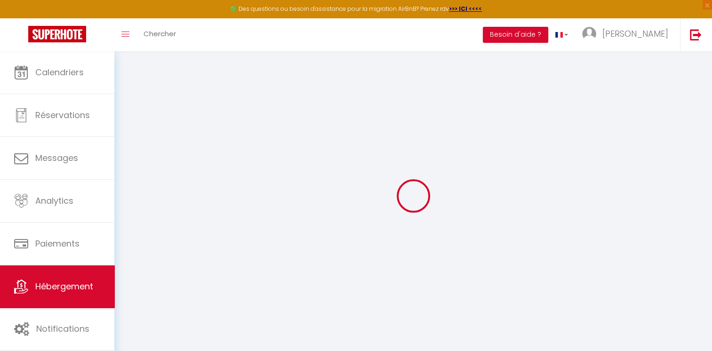
type input "0"
select select
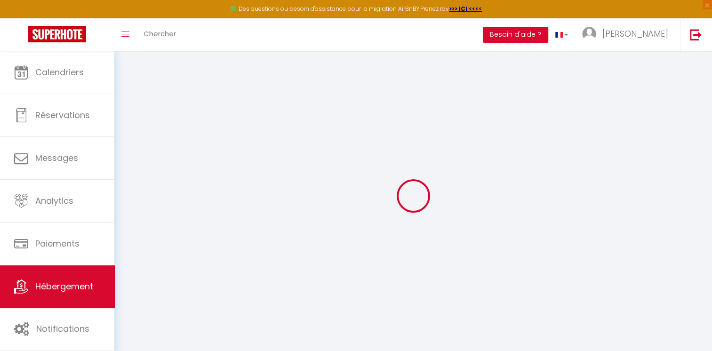
select select
checkbox input "true"
checkbox input "false"
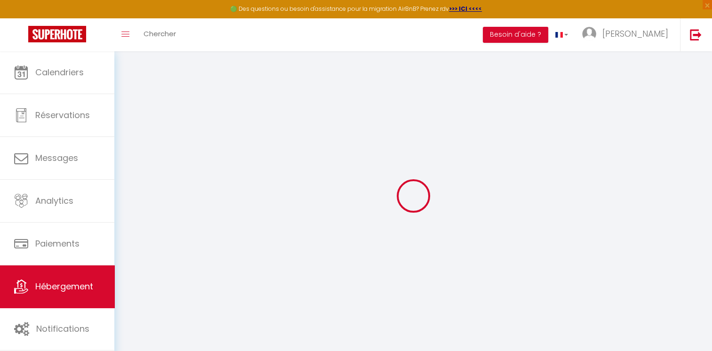
checkbox input "false"
select select
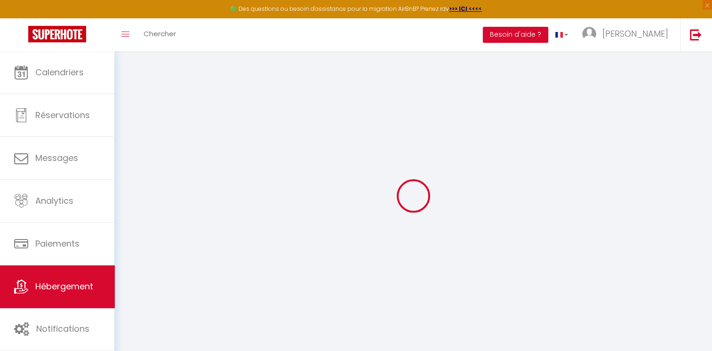
select select
checkbox input "true"
checkbox input "false"
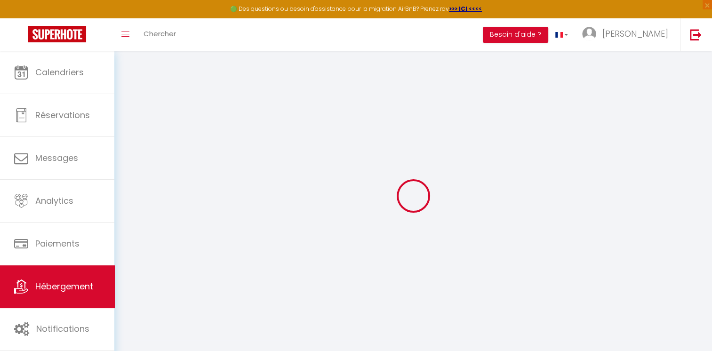
checkbox input "false"
checkbox input "true"
checkbox input "false"
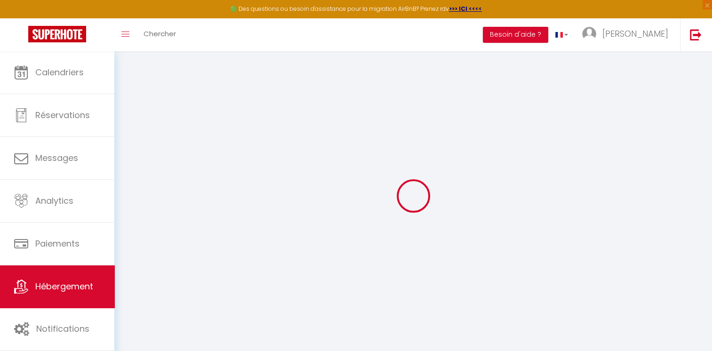
checkbox input "true"
checkbox input "false"
checkbox input "true"
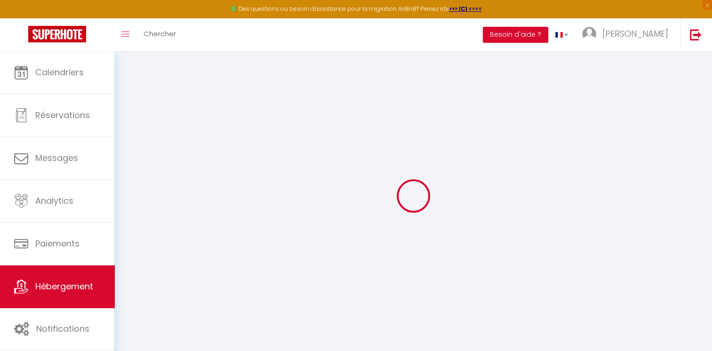
checkbox input "false"
select select "18:00"
select select
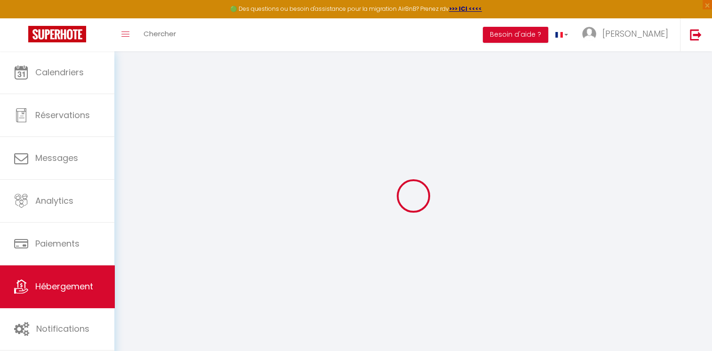
select select "10:00"
select select "30"
select select "120"
select select "18:00"
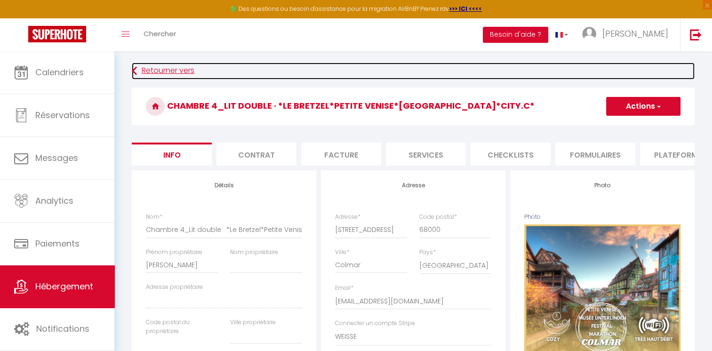
click at [181, 70] on link "Retourner vers" at bounding box center [413, 71] width 563 height 17
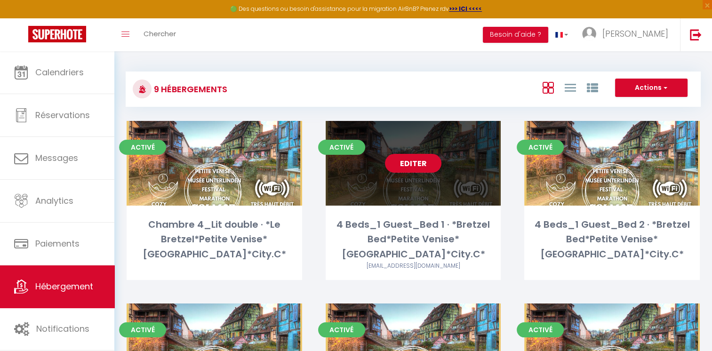
click at [416, 163] on link "Editer" at bounding box center [413, 163] width 56 height 19
select select "3"
select select "2"
select select "1"
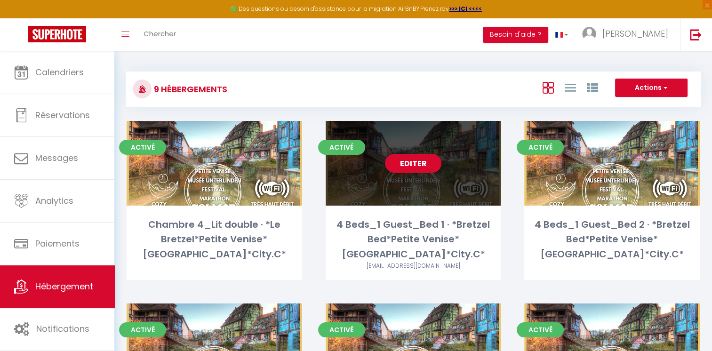
select select
select select "28"
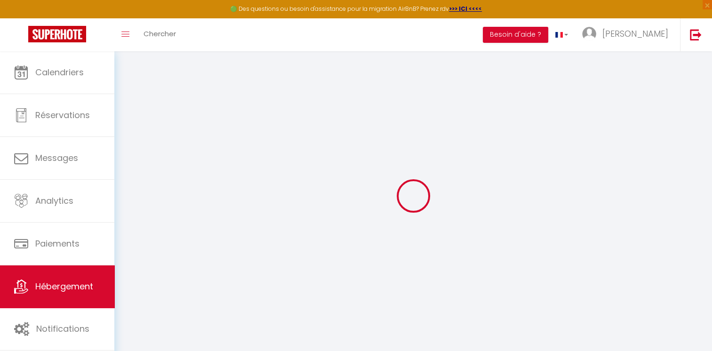
select select
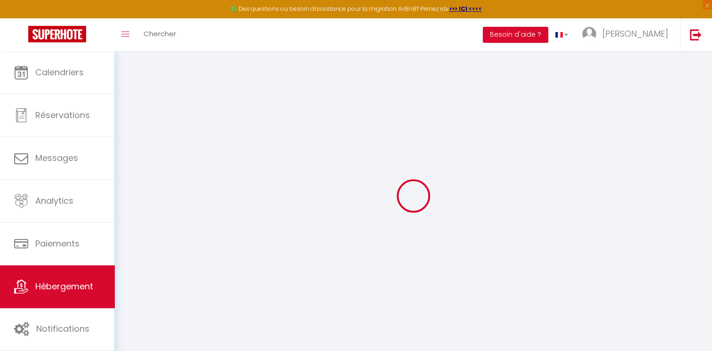
select select
checkbox input "false"
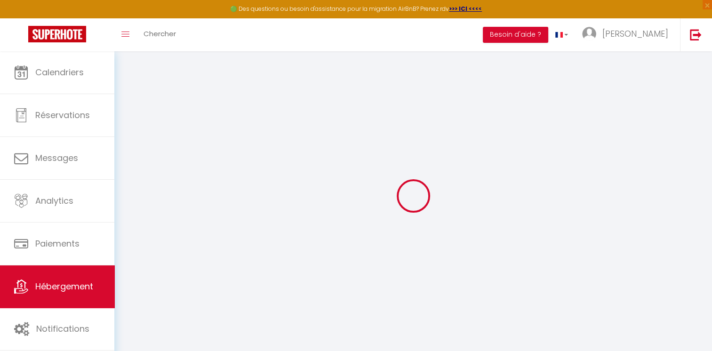
select select
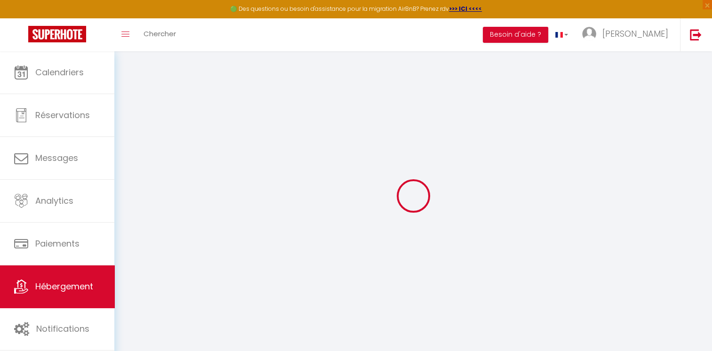
select select
checkbox input "false"
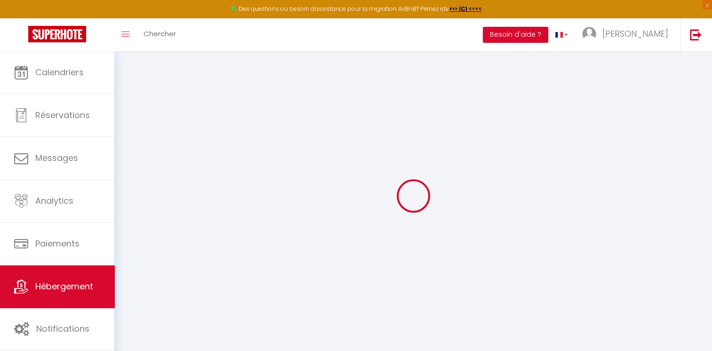
checkbox input "false"
select select
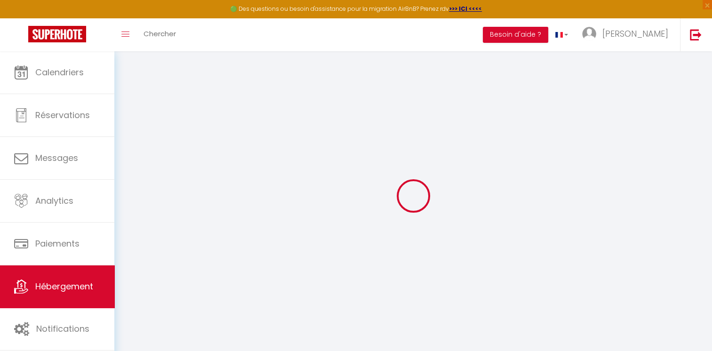
select select
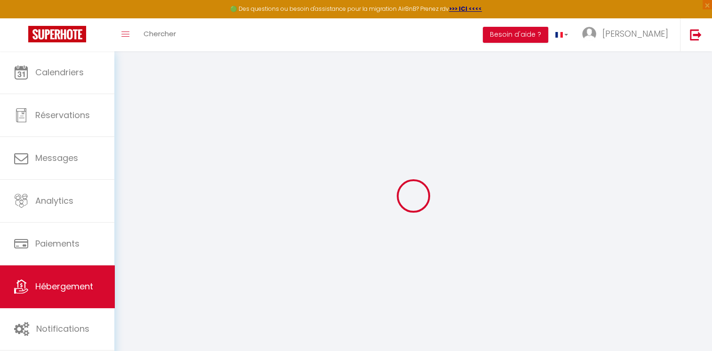
checkbox input "false"
select select
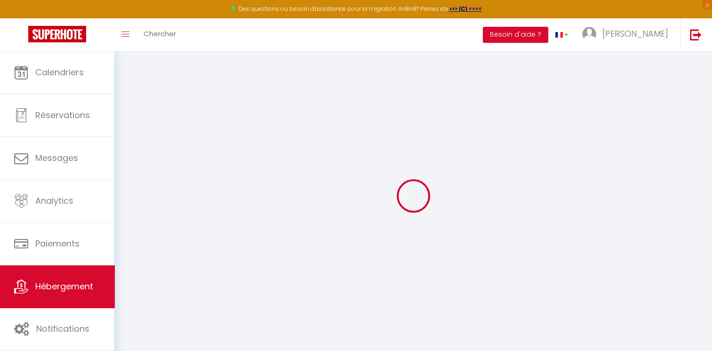
select select
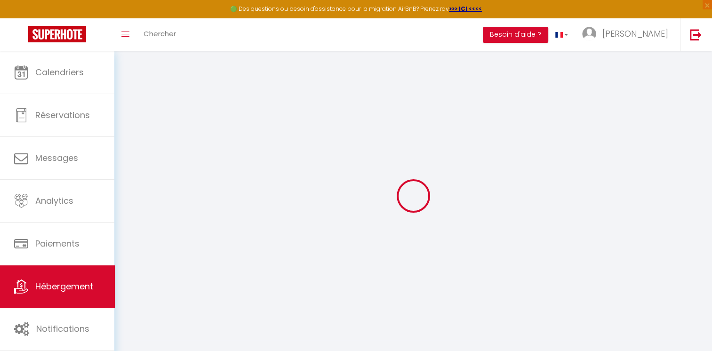
select select
checkbox input "false"
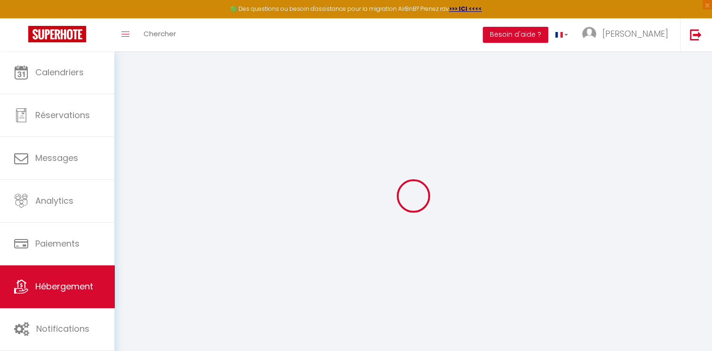
checkbox input "false"
select select
type input "4 Beds_1 Guest_Bed 1 · *Bretzel Bed*Petite Venise*[GEOGRAPHIC_DATA]*City.C*"
type input "[PERSON_NAME]"
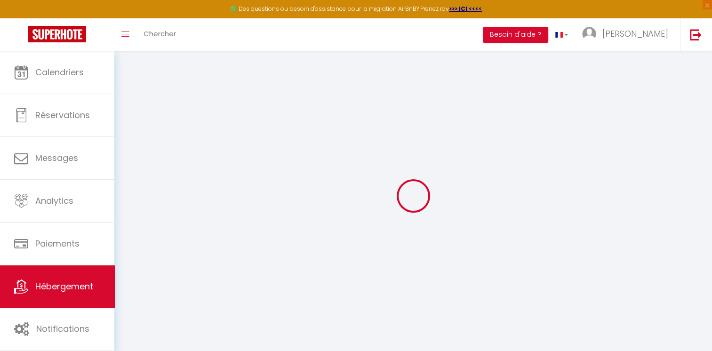
select select "1"
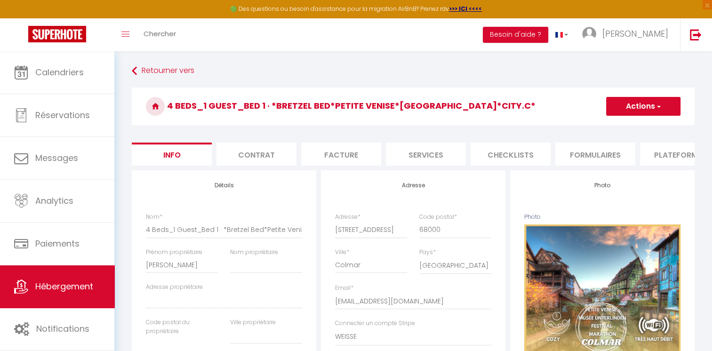
click at [620, 107] on button "Actions" at bounding box center [643, 106] width 74 height 19
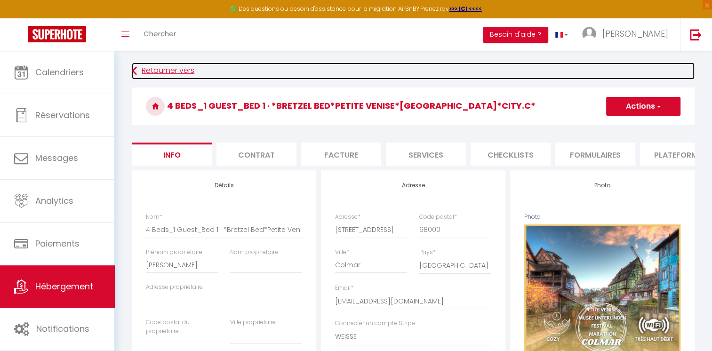
click at [574, 79] on link "Retourner vers" at bounding box center [413, 71] width 563 height 17
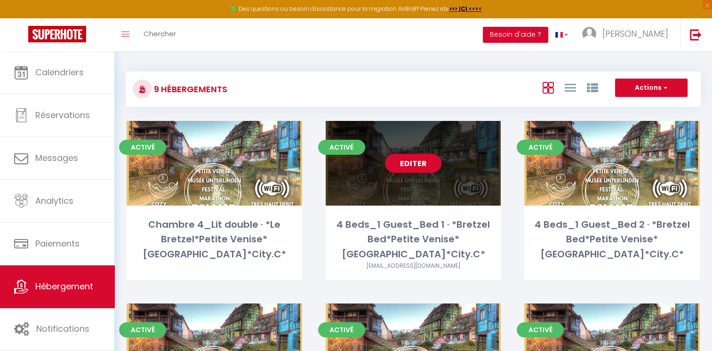
click at [405, 160] on link "Editer" at bounding box center [413, 163] width 56 height 19
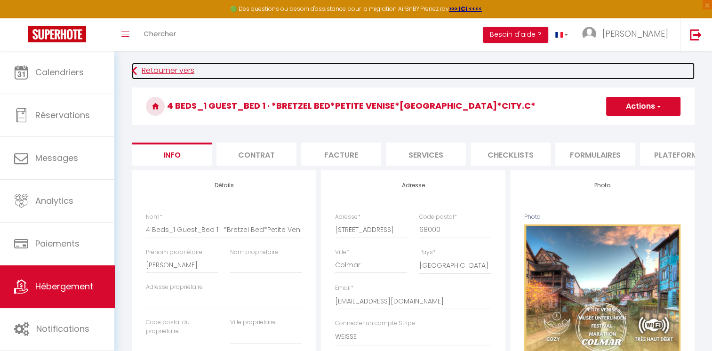
click at [143, 65] on link "Retourner vers" at bounding box center [413, 71] width 563 height 17
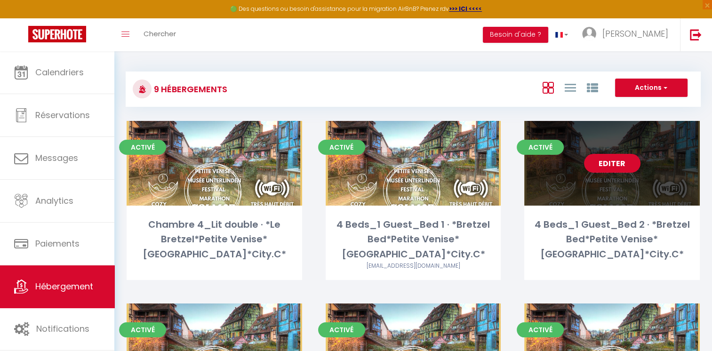
click at [606, 163] on link "Editer" at bounding box center [612, 163] width 56 height 19
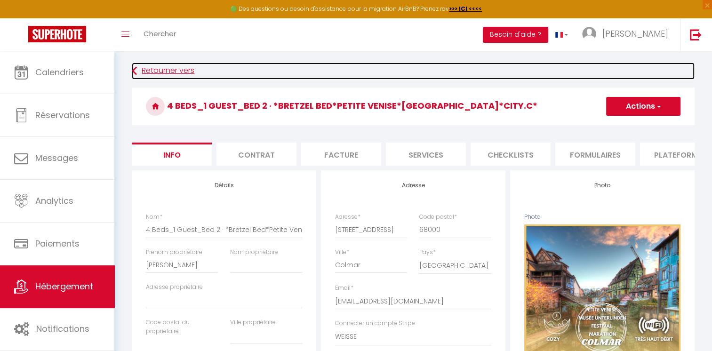
click at [162, 77] on link "Retourner vers" at bounding box center [413, 71] width 563 height 17
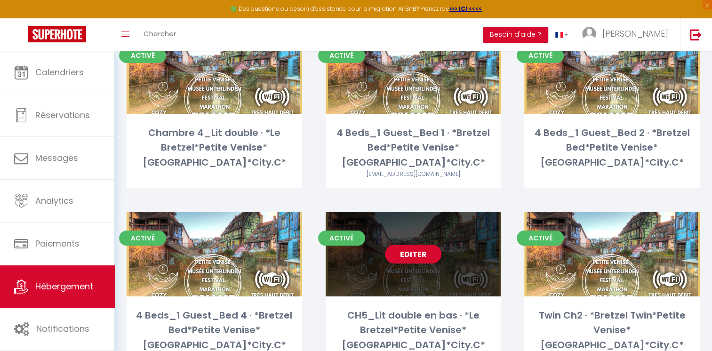
scroll to position [188, 0]
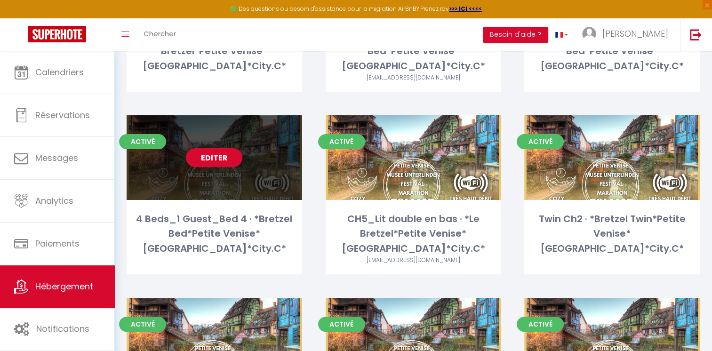
click at [218, 163] on link "Editer" at bounding box center [214, 157] width 56 height 19
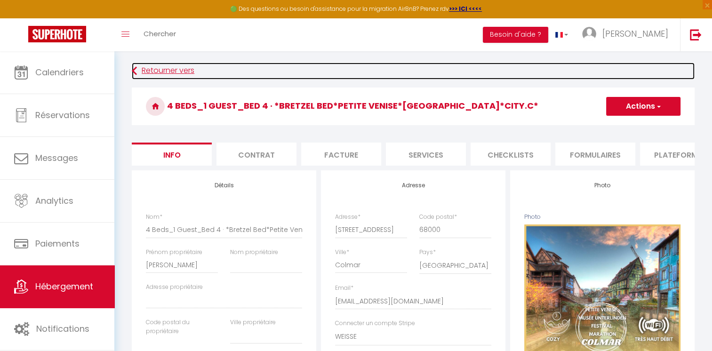
click at [179, 66] on link "Retourner vers" at bounding box center [413, 71] width 563 height 17
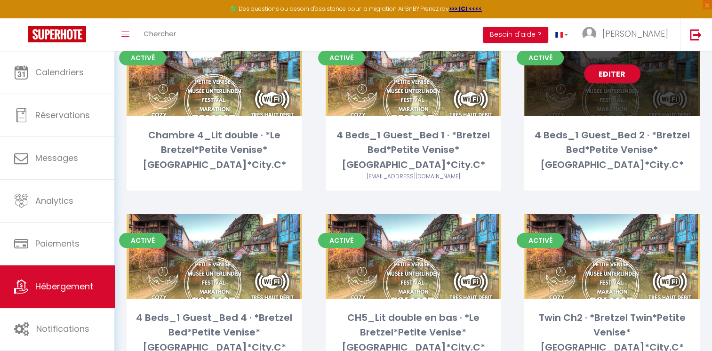
scroll to position [188, 0]
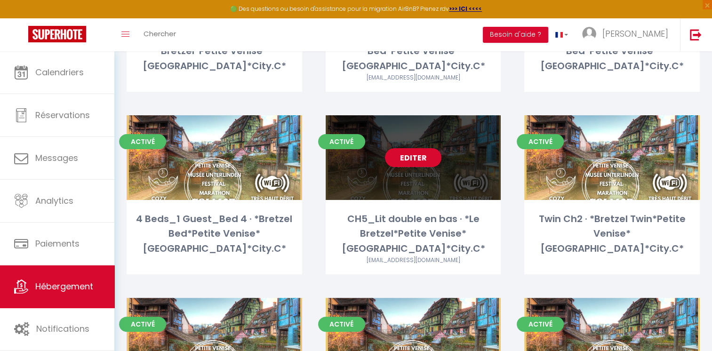
click at [400, 159] on link "Editer" at bounding box center [413, 157] width 56 height 19
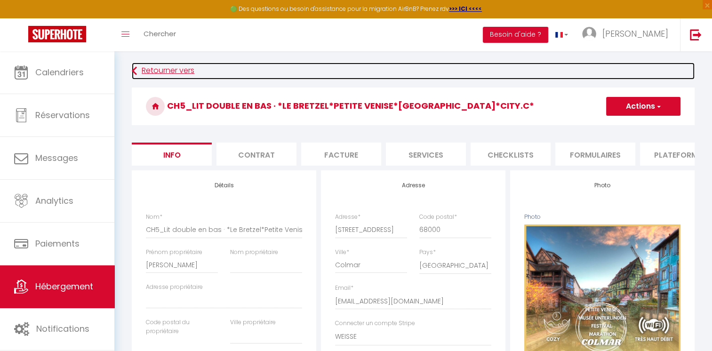
click at [178, 70] on link "Retourner vers" at bounding box center [413, 71] width 563 height 17
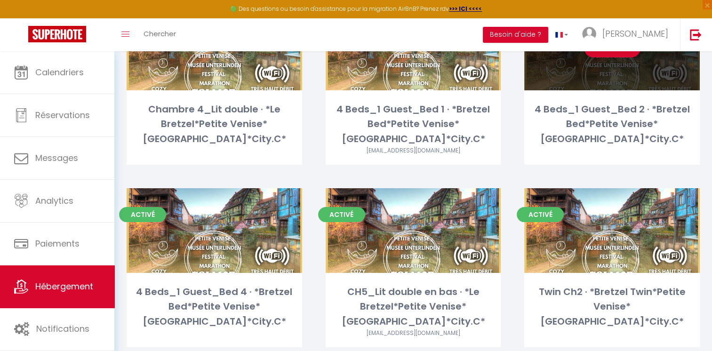
scroll to position [235, 0]
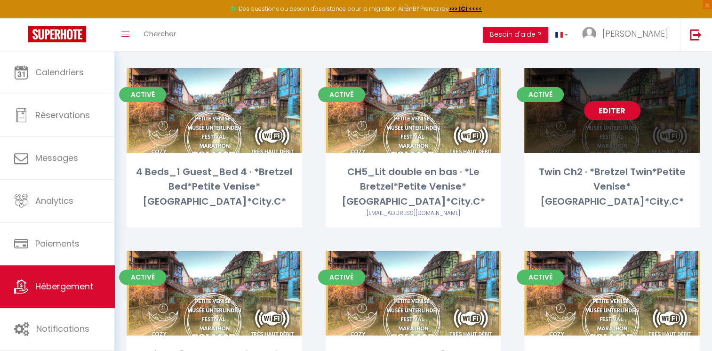
click at [616, 110] on link "Editer" at bounding box center [612, 110] width 56 height 19
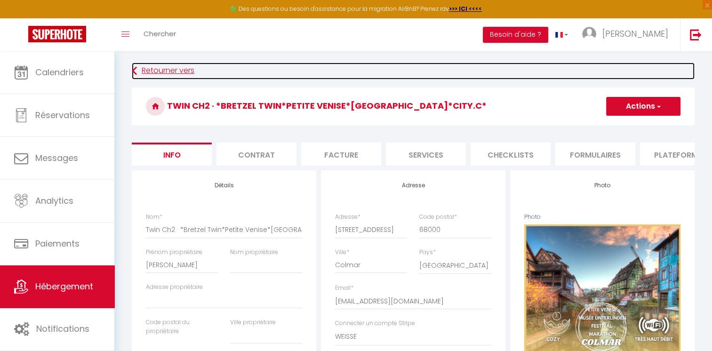
click at [192, 69] on link "Retourner vers" at bounding box center [413, 71] width 563 height 17
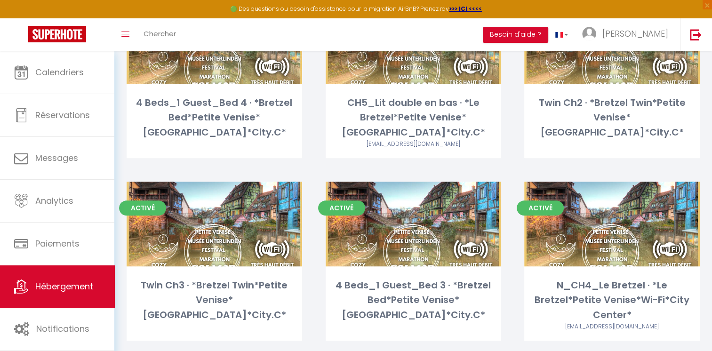
scroll to position [320, 0]
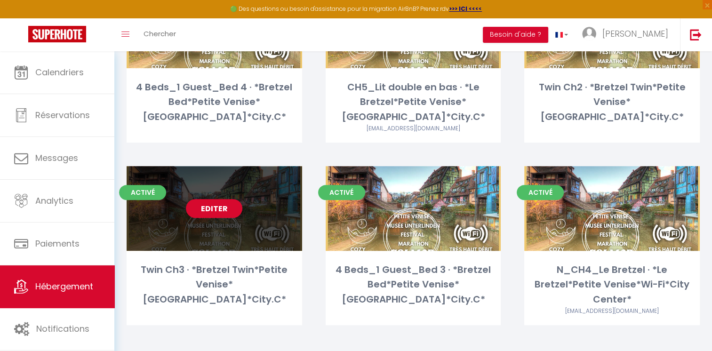
click at [235, 206] on link "Editer" at bounding box center [214, 208] width 56 height 19
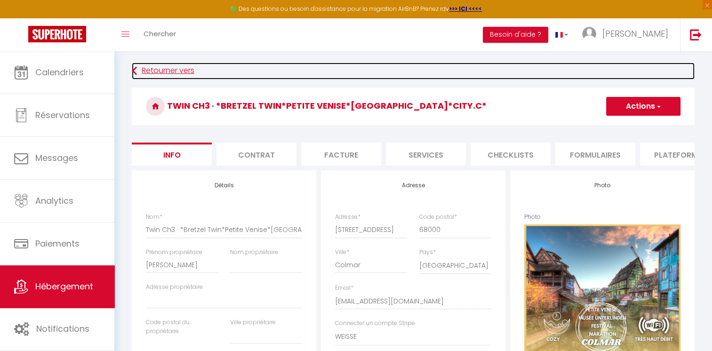
click at [183, 72] on link "Retourner vers" at bounding box center [413, 71] width 563 height 17
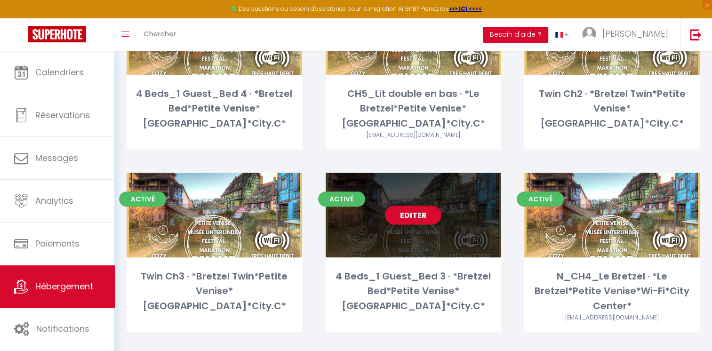
scroll to position [320, 0]
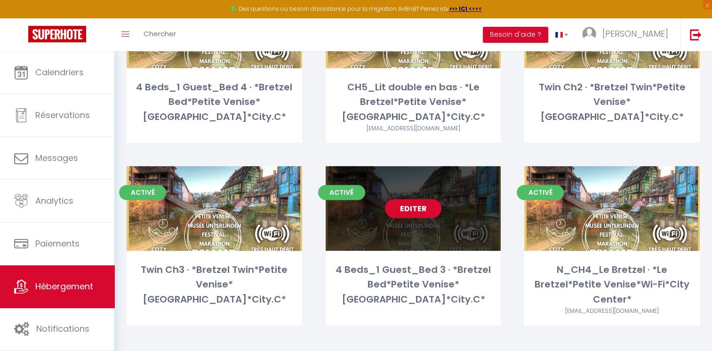
click at [420, 208] on link "Editer" at bounding box center [413, 208] width 56 height 19
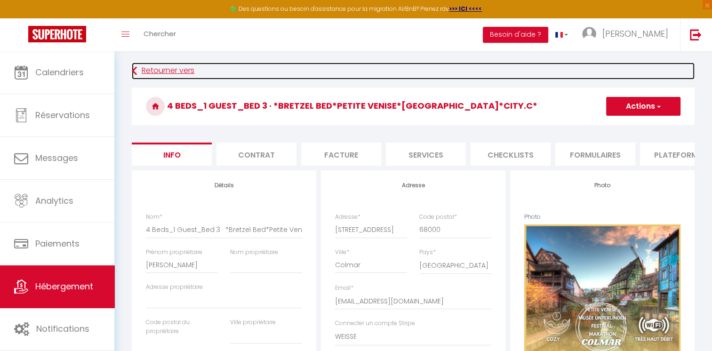
click at [173, 72] on link "Retourner vers" at bounding box center [413, 71] width 563 height 17
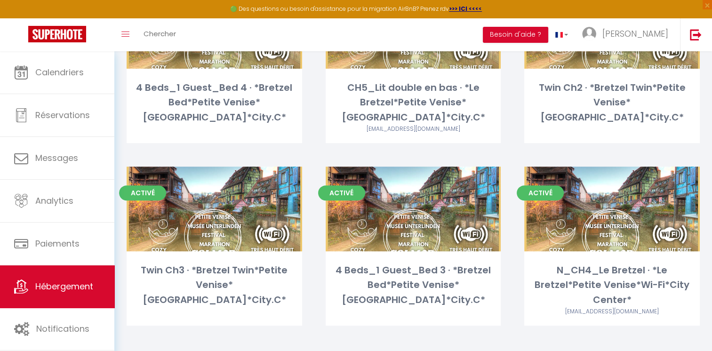
scroll to position [320, 0]
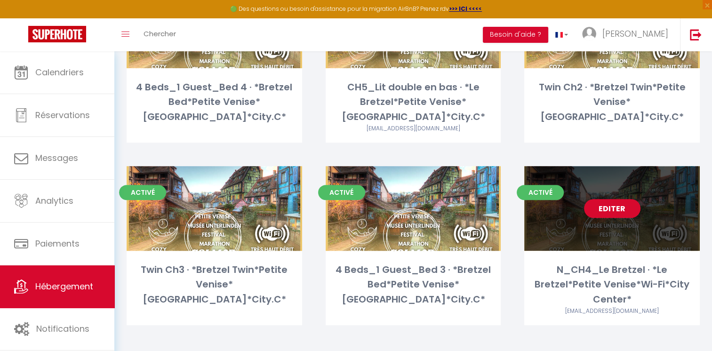
click at [598, 207] on link "Editer" at bounding box center [612, 208] width 56 height 19
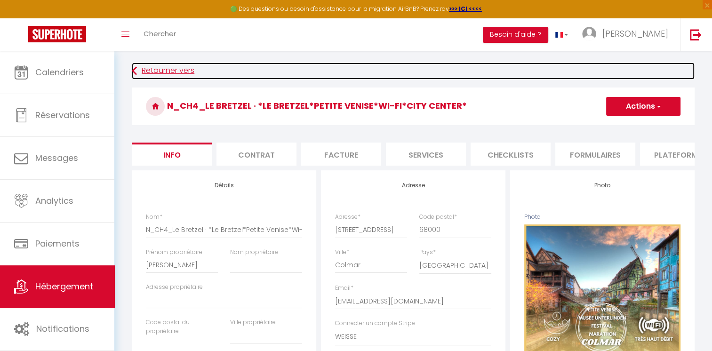
click at [189, 78] on link "Retourner vers" at bounding box center [413, 71] width 563 height 17
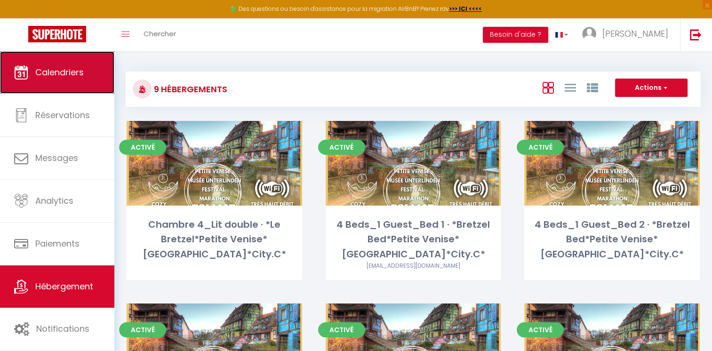
click at [90, 70] on link "Calendriers" at bounding box center [57, 72] width 114 height 42
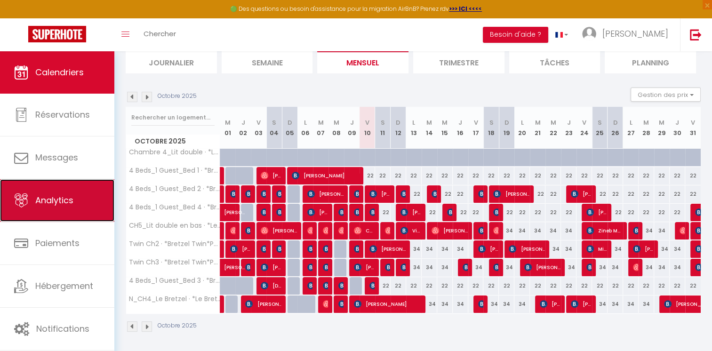
click at [68, 205] on span "Analytics" at bounding box center [54, 200] width 38 height 12
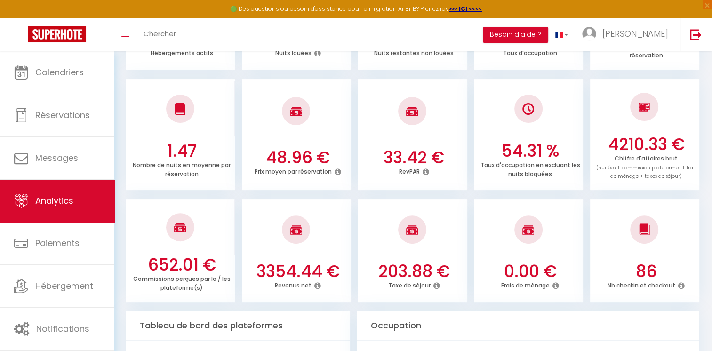
scroll to position [196, 0]
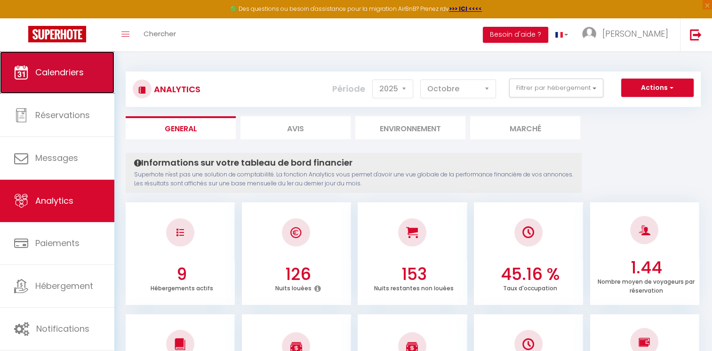
click at [85, 79] on link "Calendriers" at bounding box center [57, 72] width 114 height 42
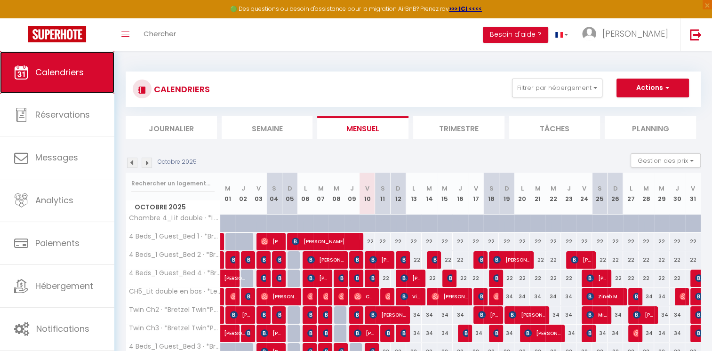
click at [69, 68] on span "Calendriers" at bounding box center [59, 72] width 48 height 12
click at [80, 77] on span "Calendriers" at bounding box center [59, 72] width 48 height 12
